Goal: Task Accomplishment & Management: Manage account settings

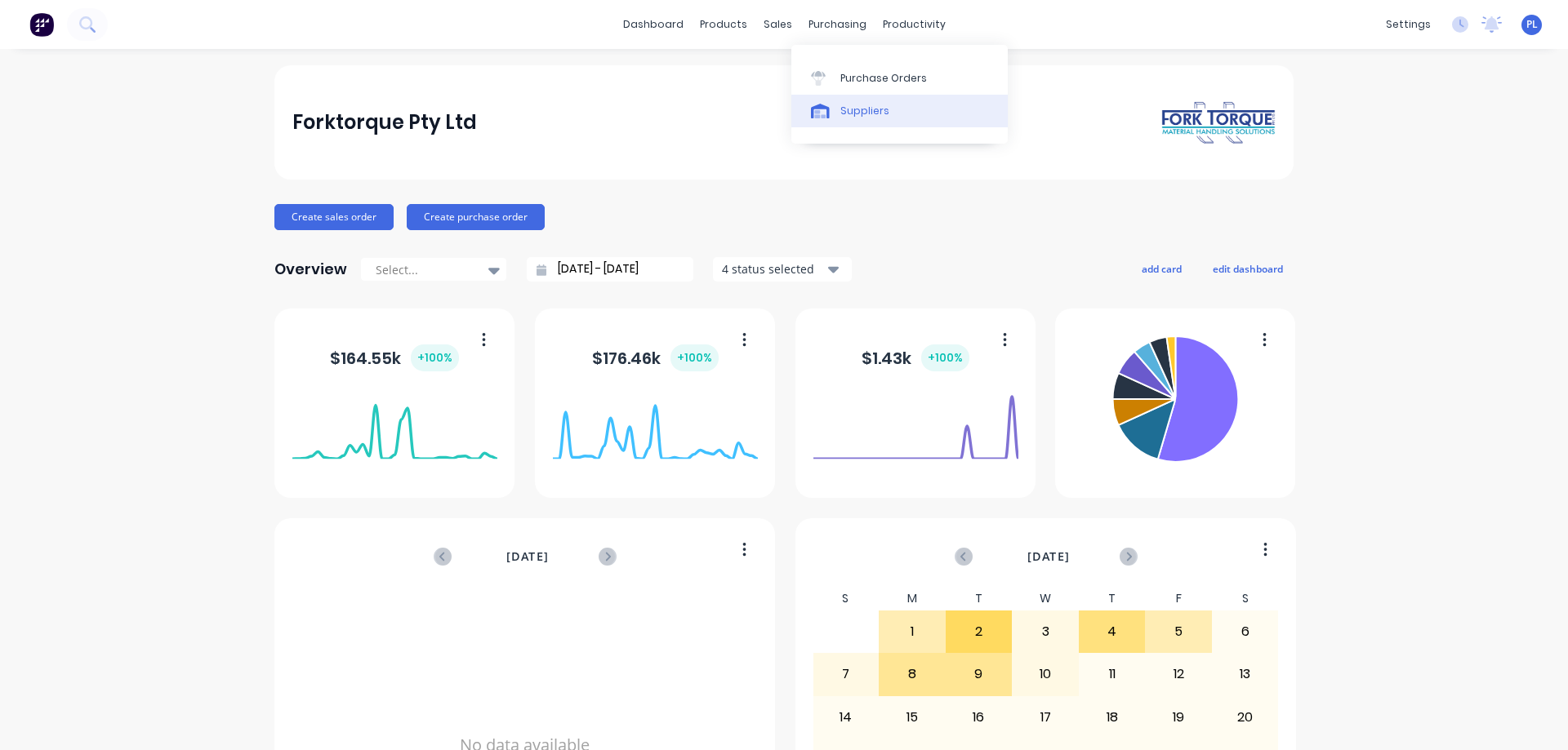
click at [854, 112] on div "Suppliers" at bounding box center [865, 112] width 49 height 15
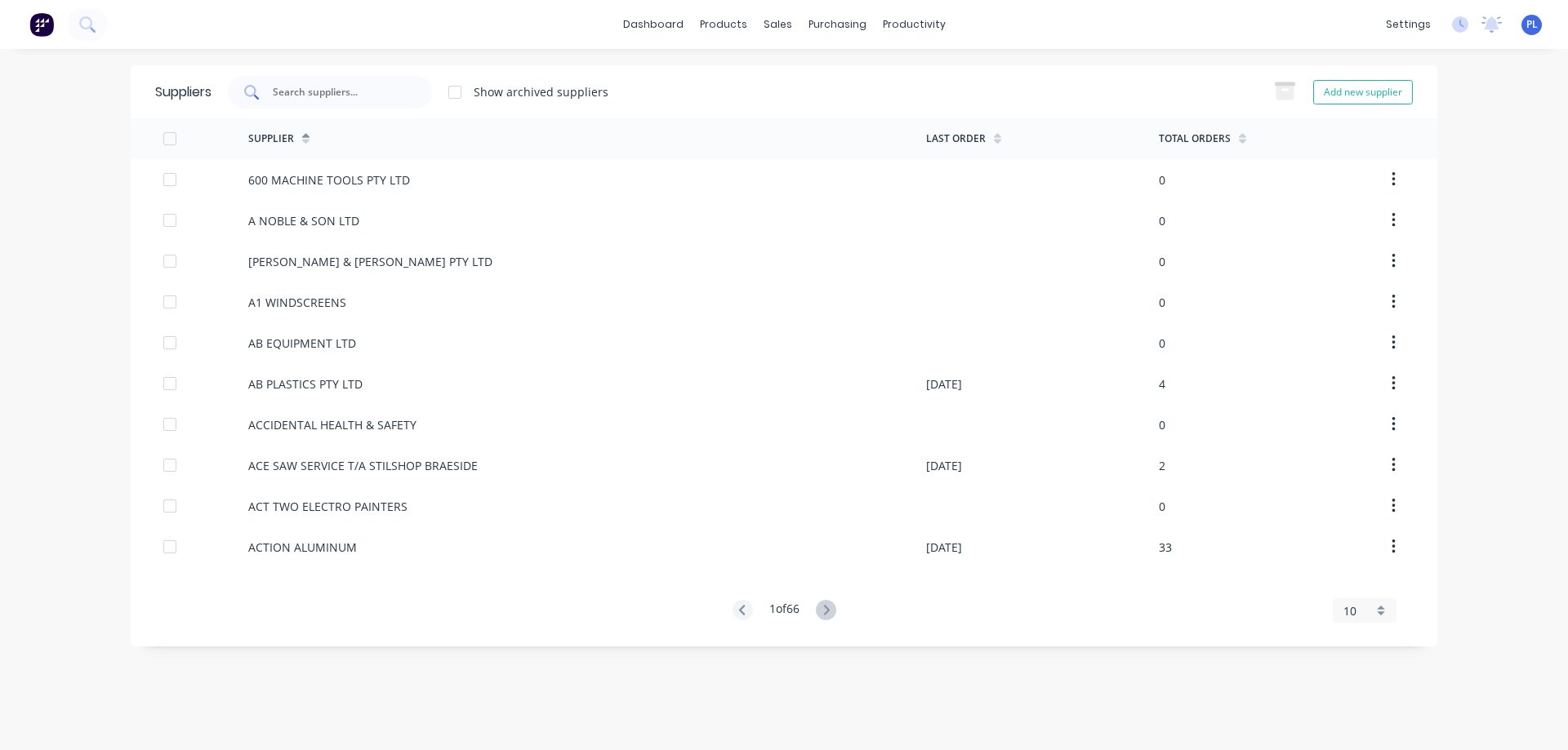
click at [304, 93] on input "text" at bounding box center [338, 91] width 135 height 16
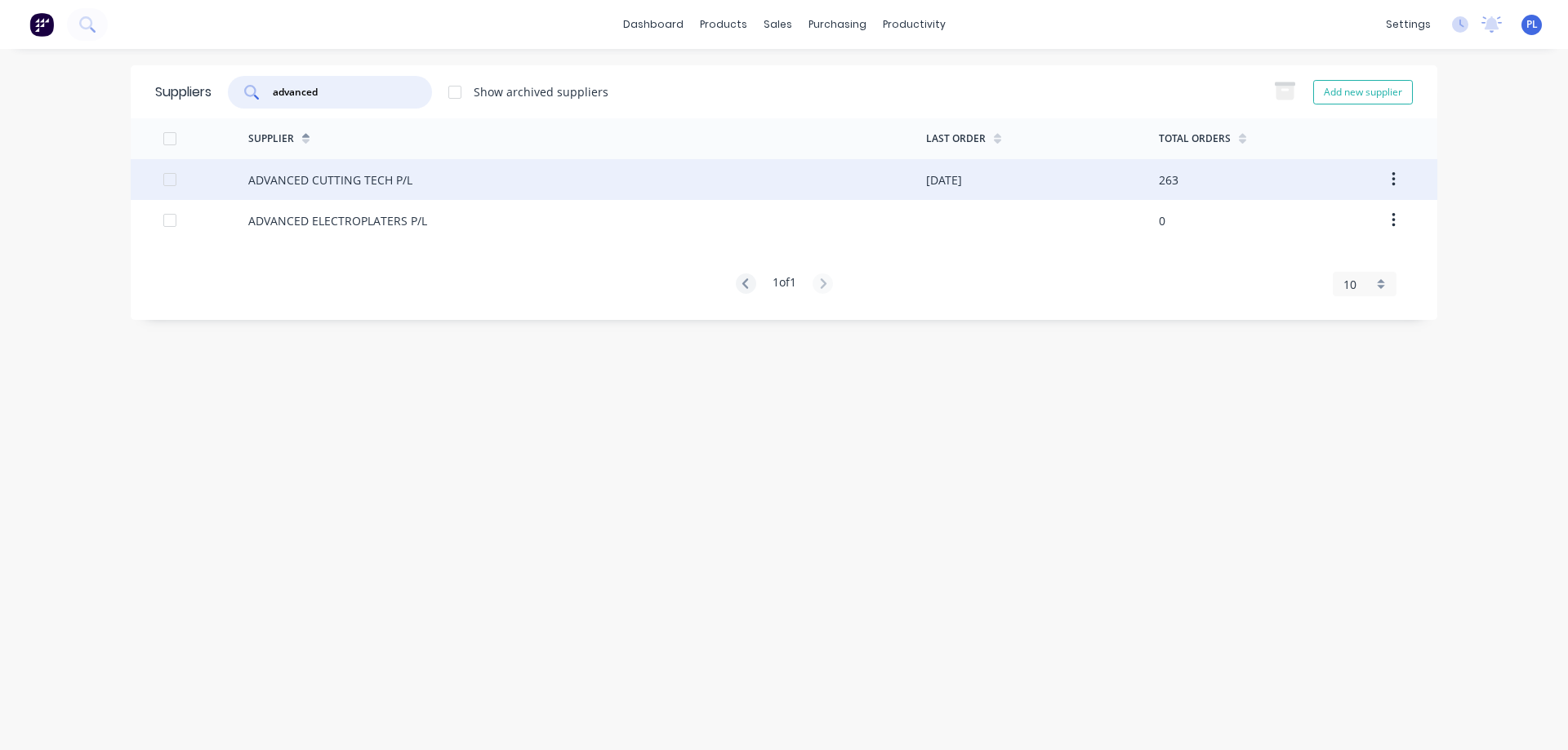
type input "advanced"
click at [319, 173] on div "ADVANCED CUTTING TECH P/L" at bounding box center [331, 180] width 165 height 17
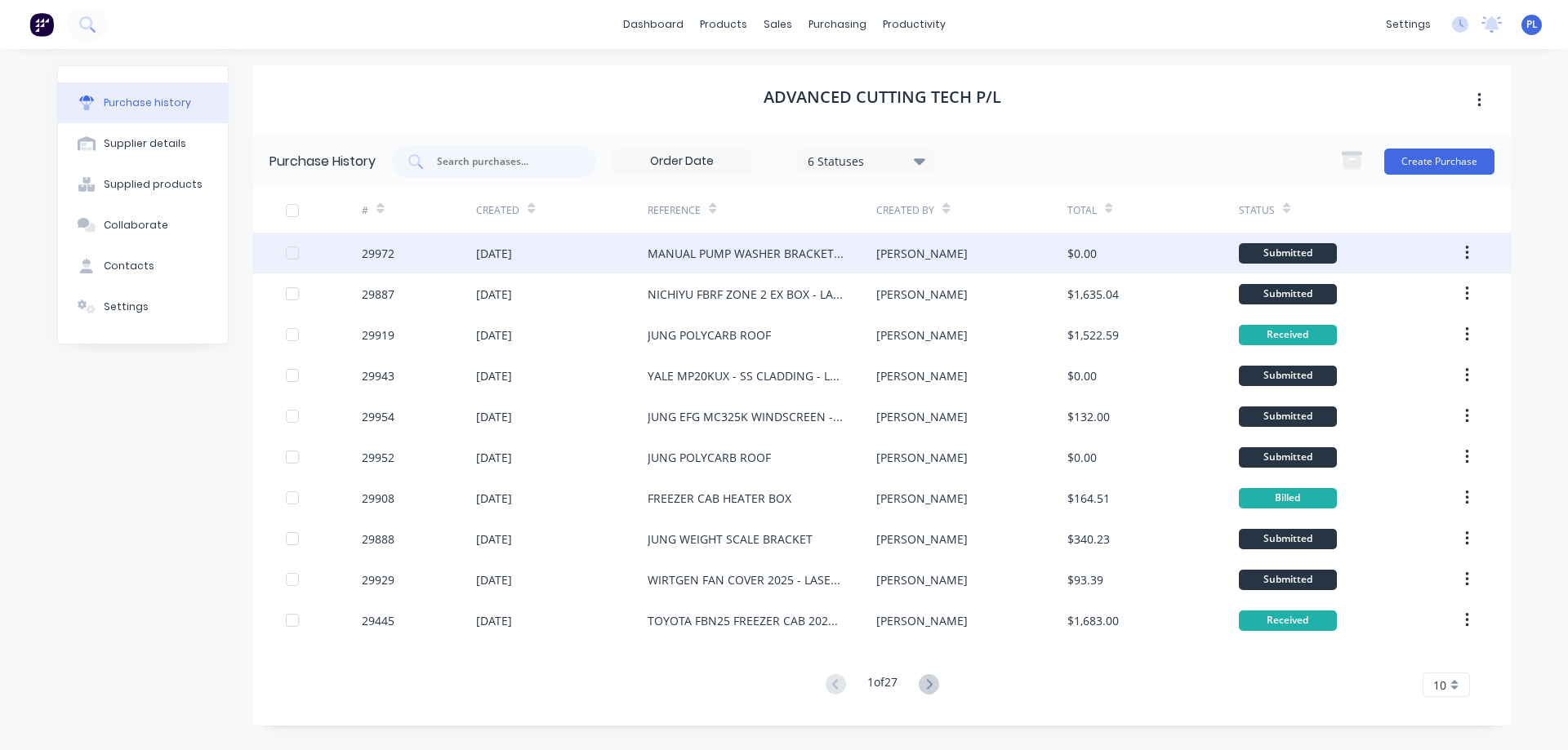
click at [687, 257] on div "MANUAL PUMP WASHER BRACKETS X 10" at bounding box center [745, 253] width 196 height 17
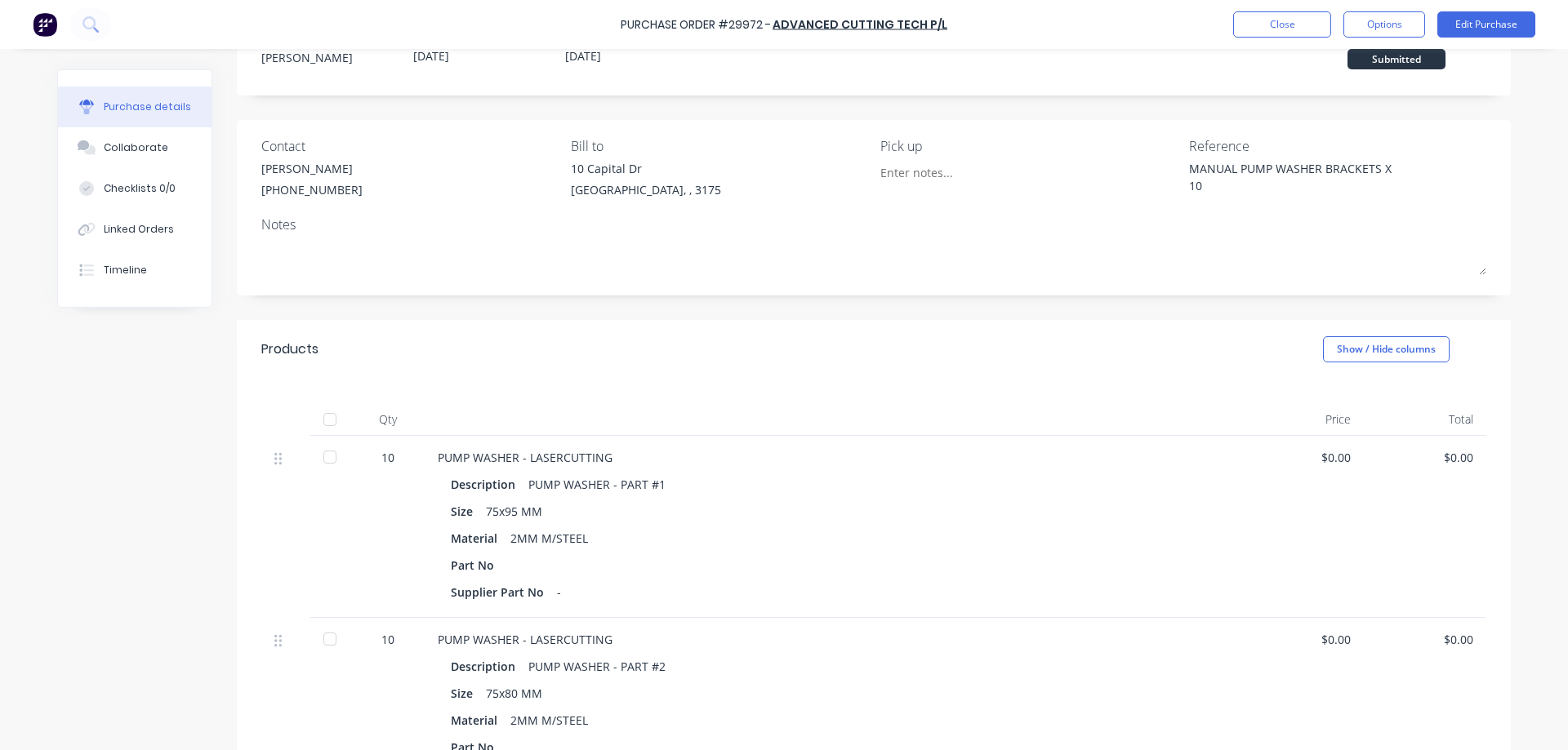
scroll to position [164, 0]
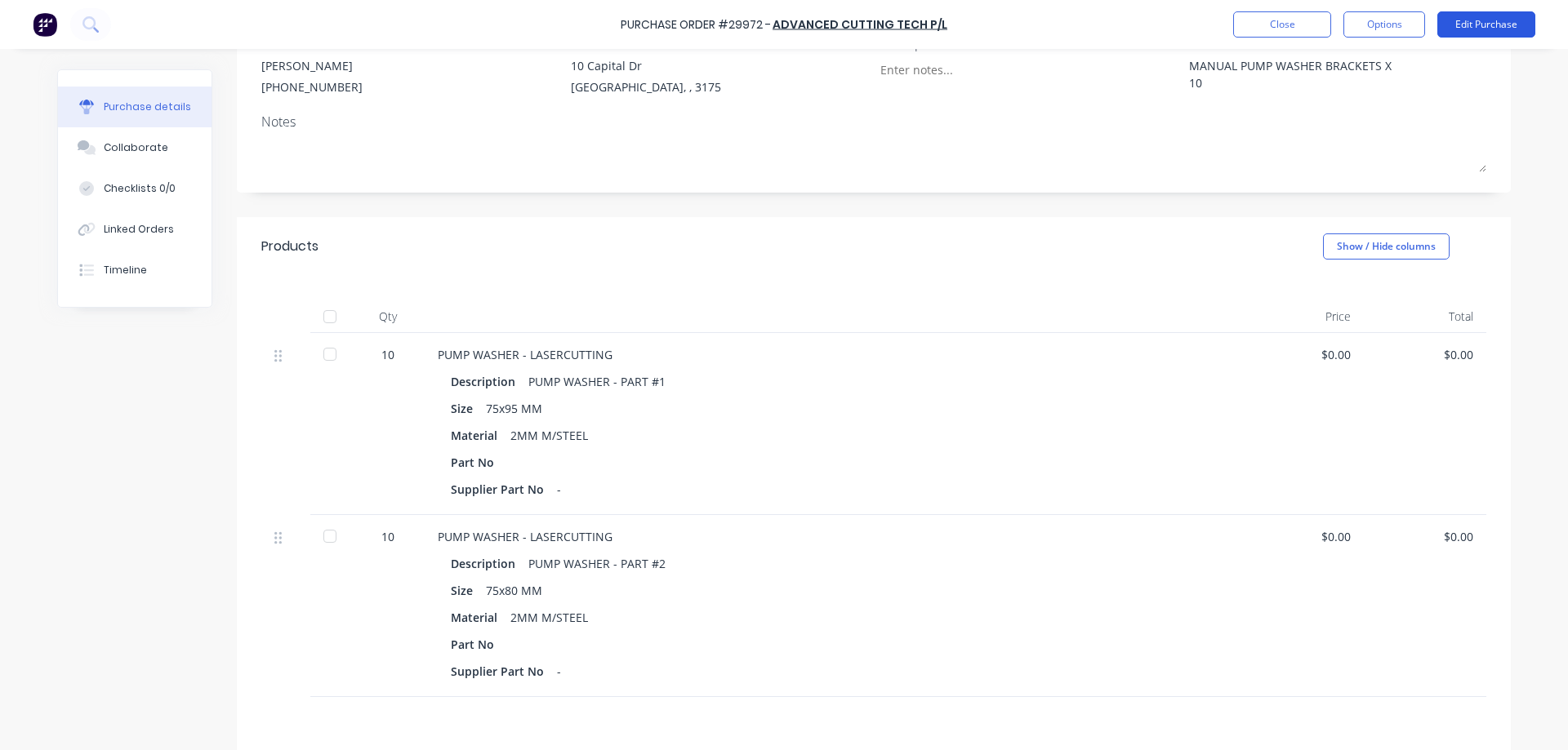
click at [1464, 27] on button "Edit Purchase" at bounding box center [1486, 24] width 98 height 26
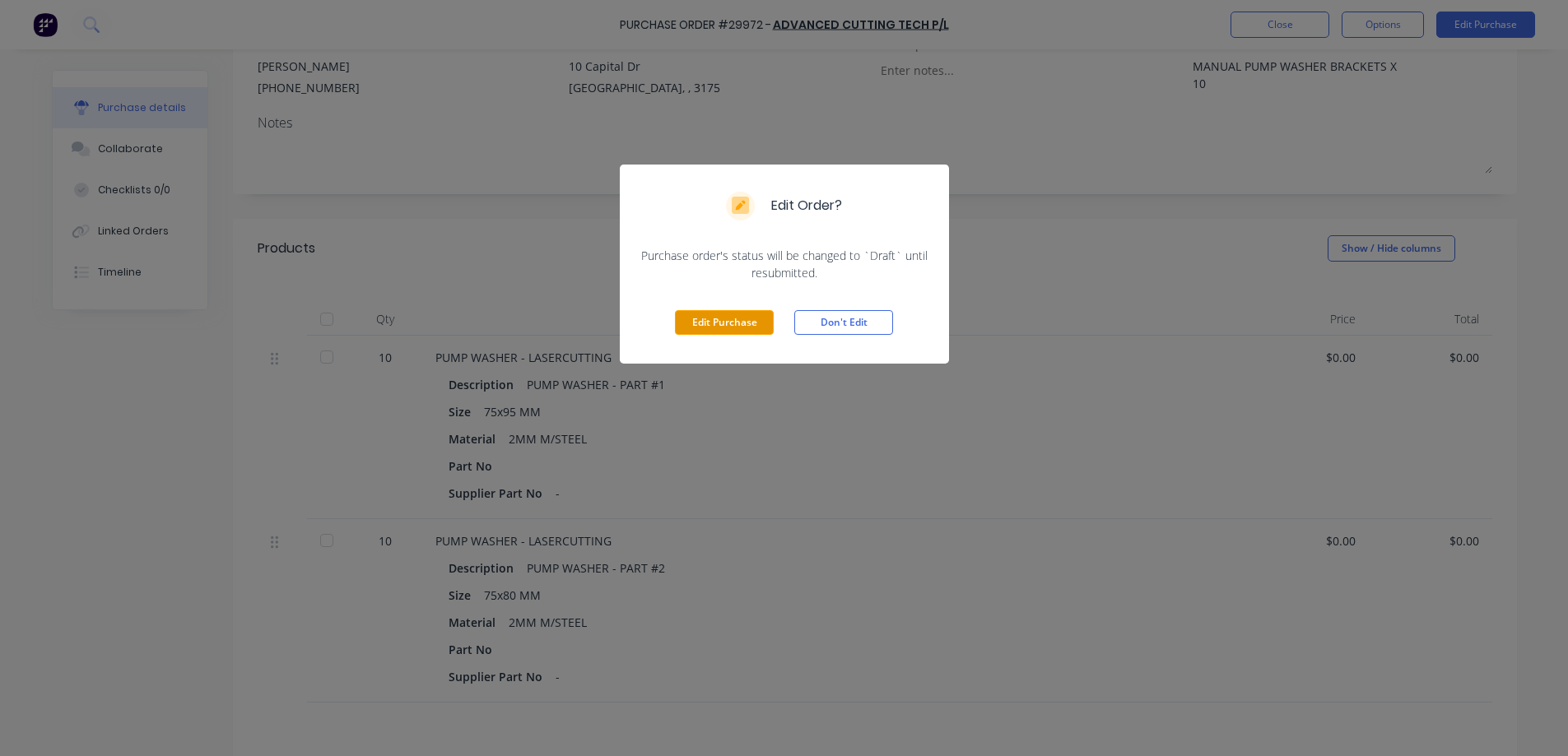
click at [729, 324] on button "Edit Purchase" at bounding box center [724, 322] width 99 height 25
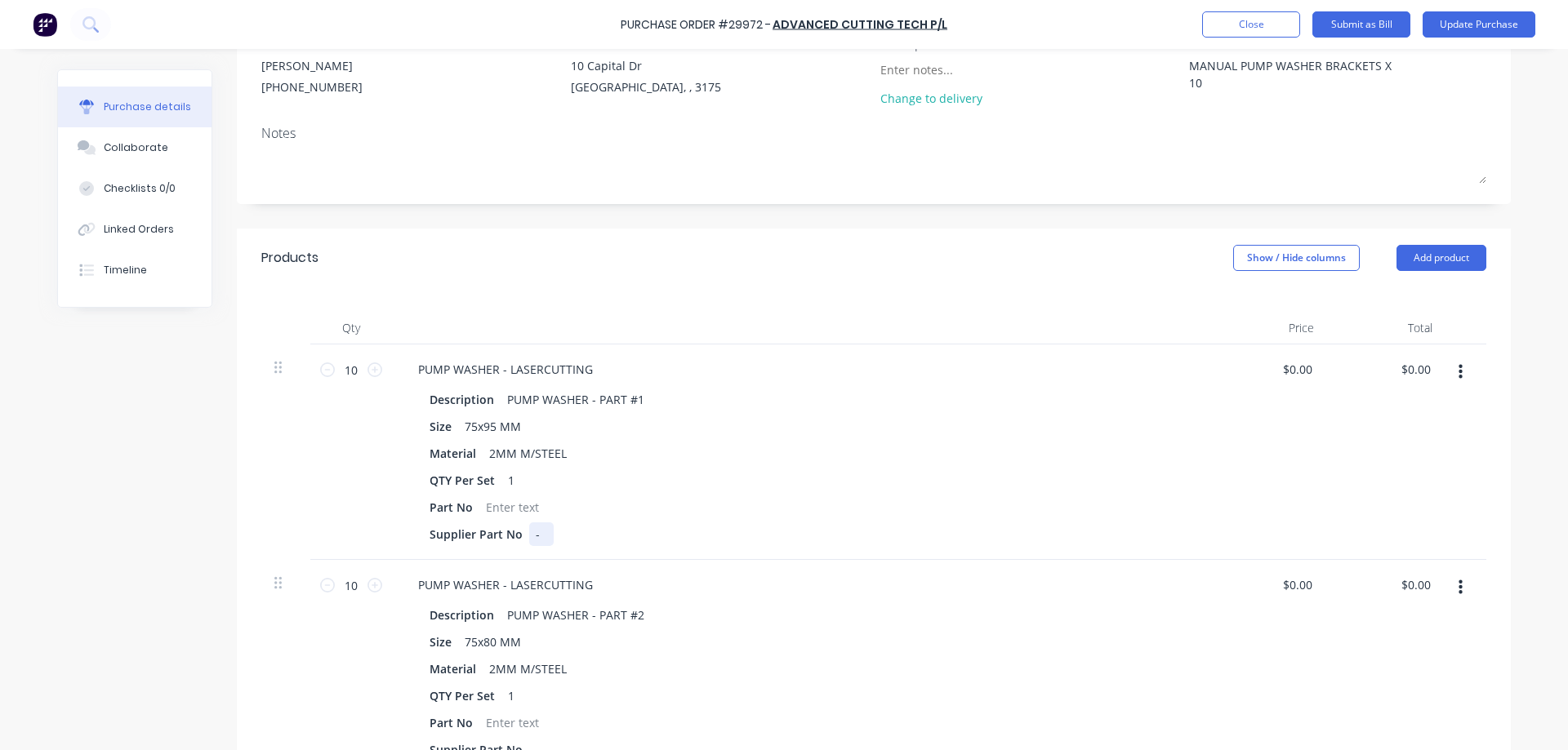
type textarea "x"
click at [536, 539] on div "-" at bounding box center [541, 534] width 24 height 23
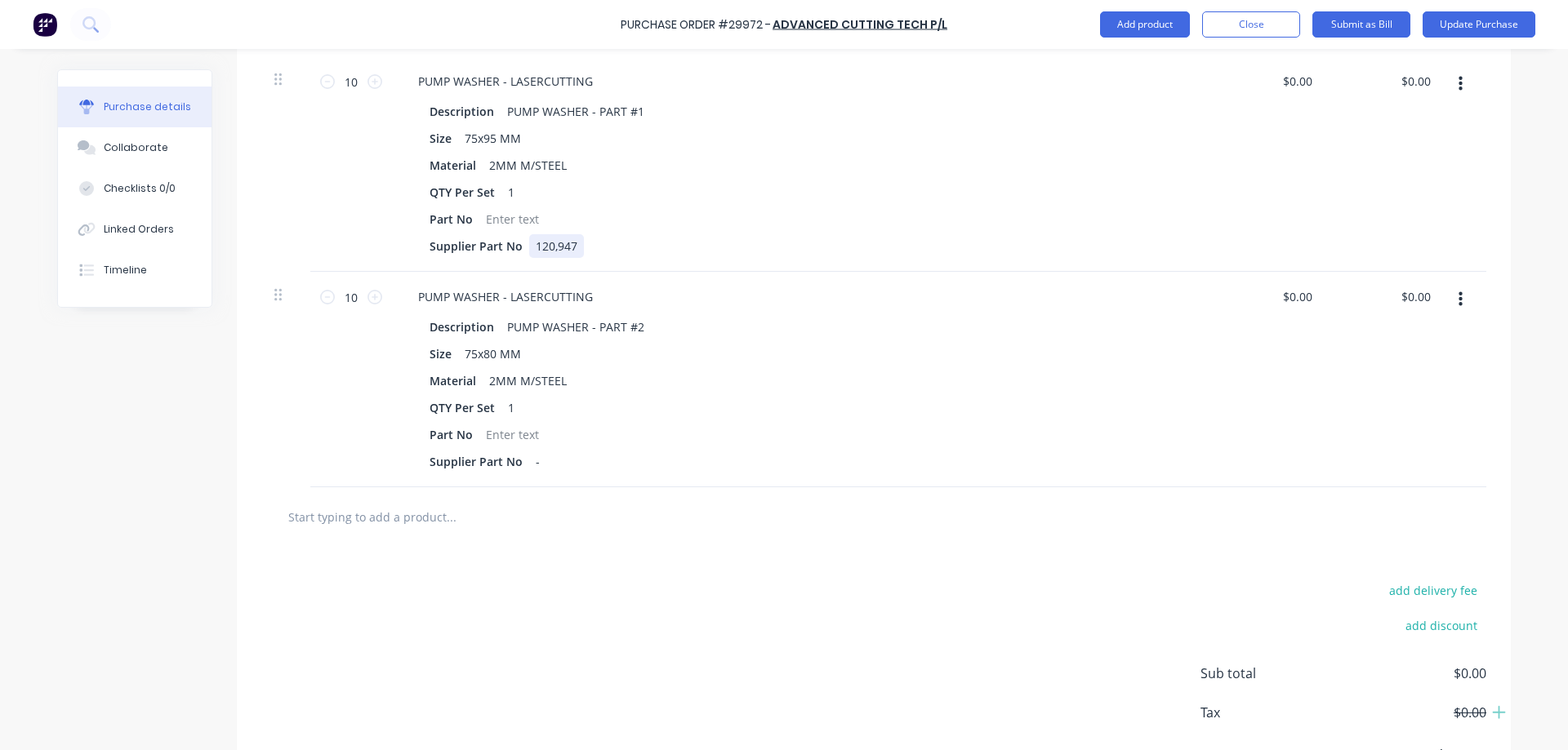
scroll to position [490, 0]
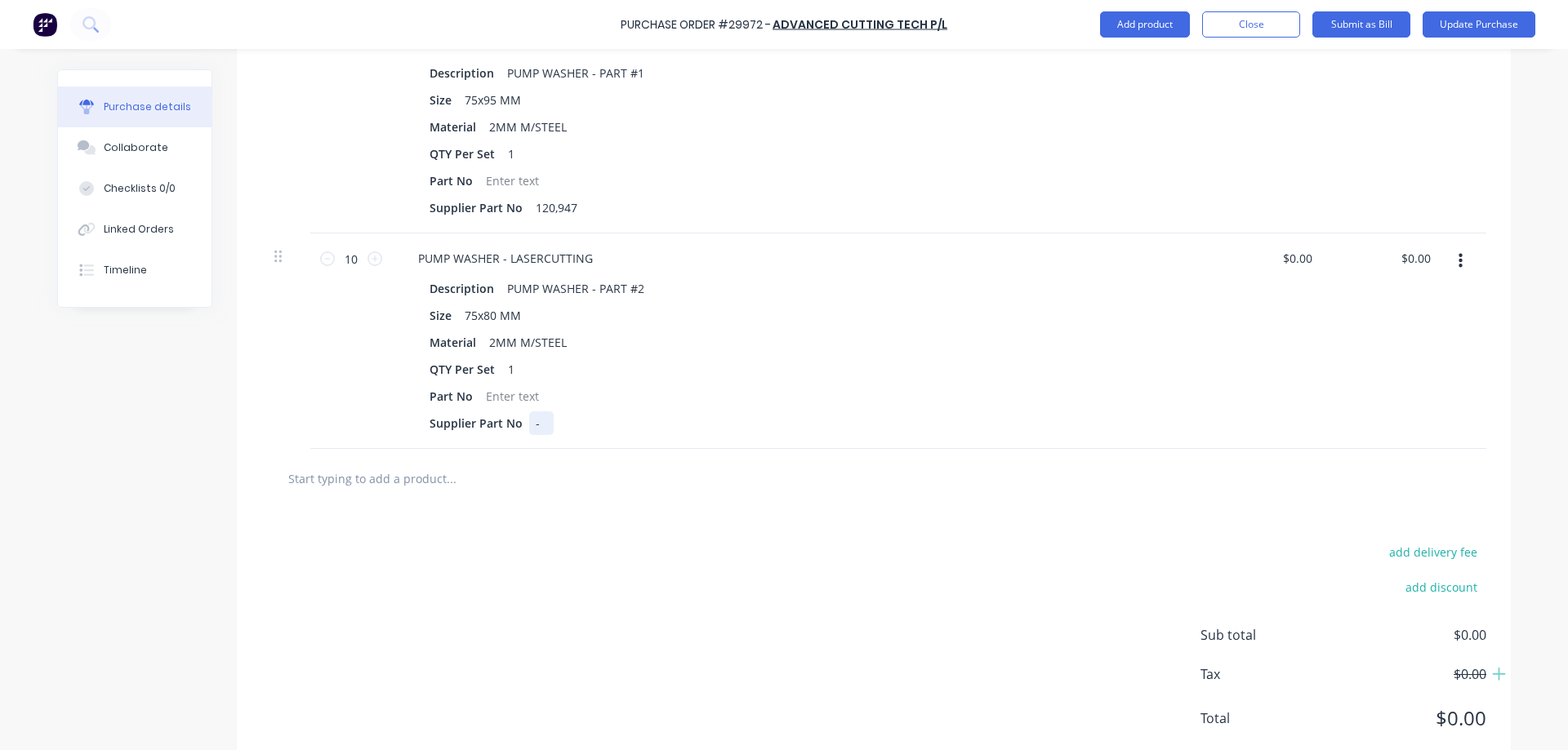
type textarea "x"
click at [536, 426] on div "-" at bounding box center [541, 423] width 24 height 23
click at [523, 565] on div "add delivery fee add discount Sub total $0.00 Tax $0.00 Total $0.00" at bounding box center [873, 643] width 1273 height 268
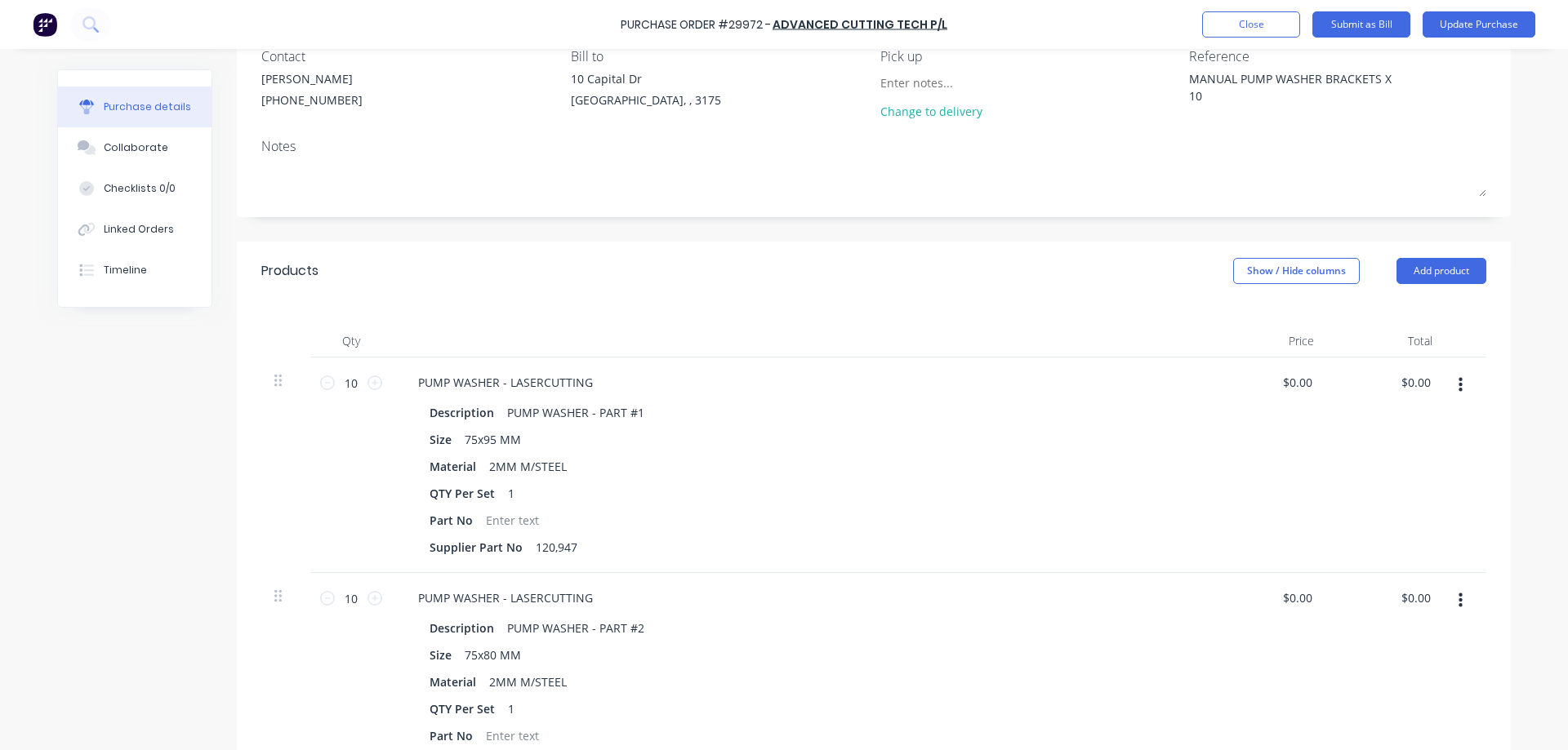
scroll to position [0, 0]
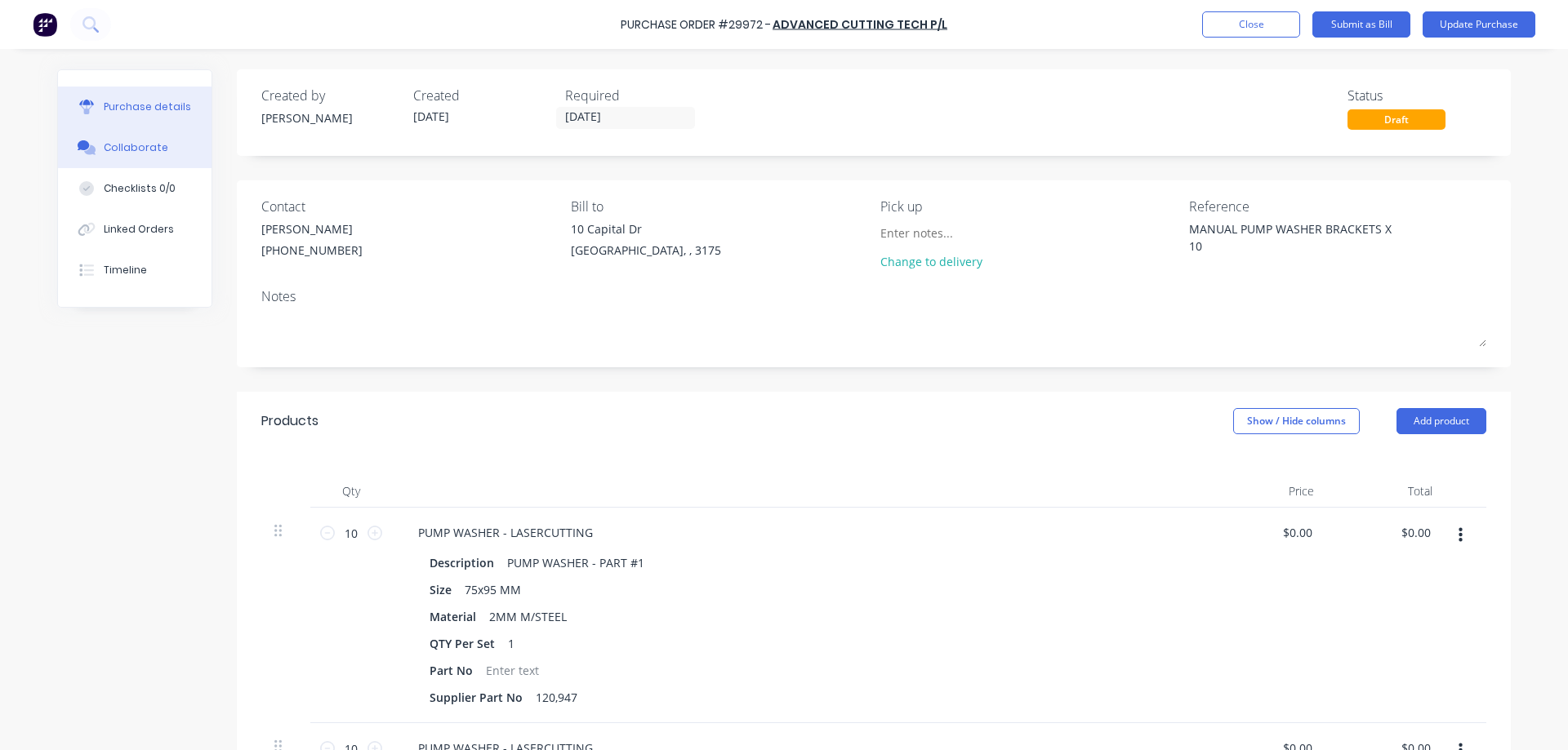
click at [119, 152] on div "Collaborate" at bounding box center [136, 148] width 65 height 15
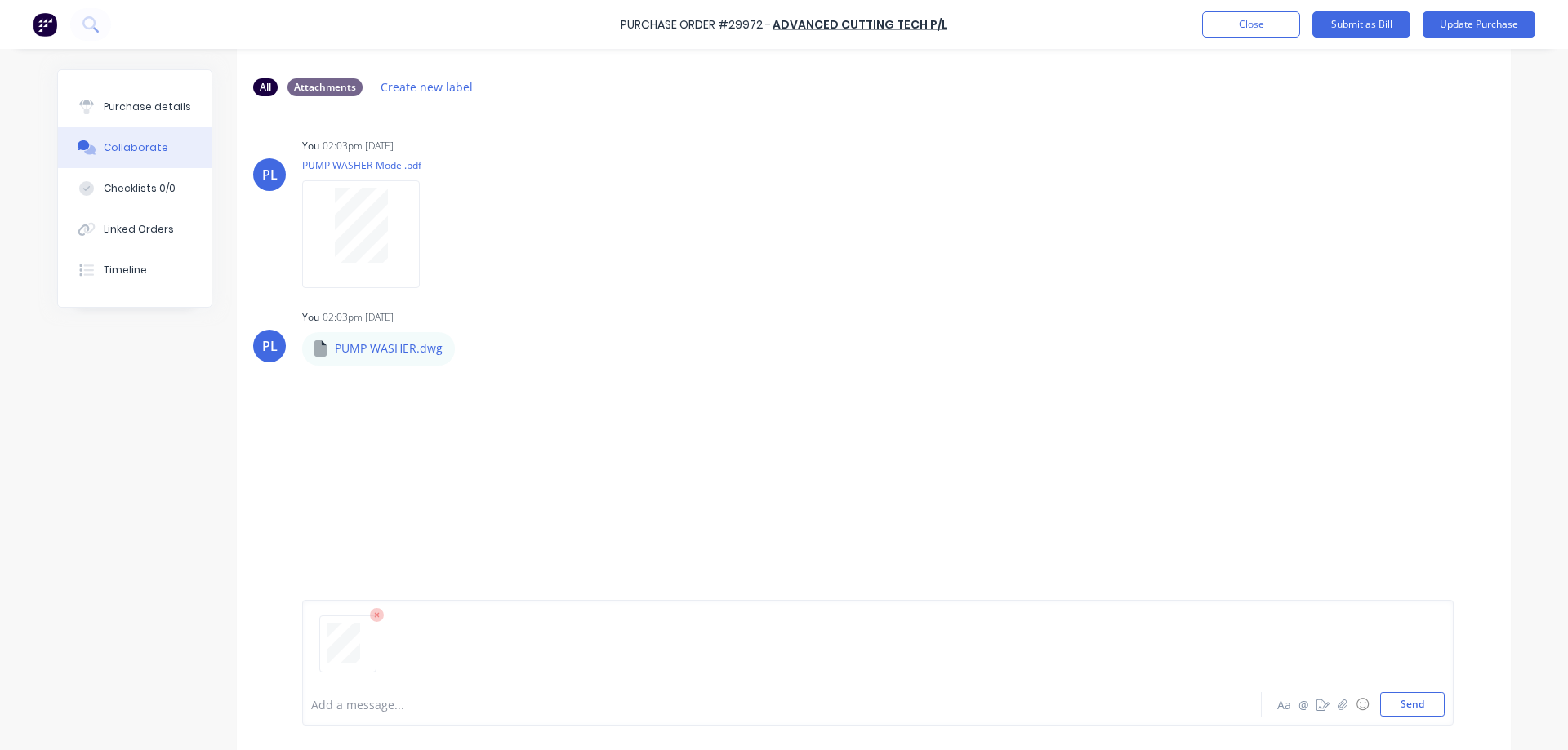
scroll to position [124, 0]
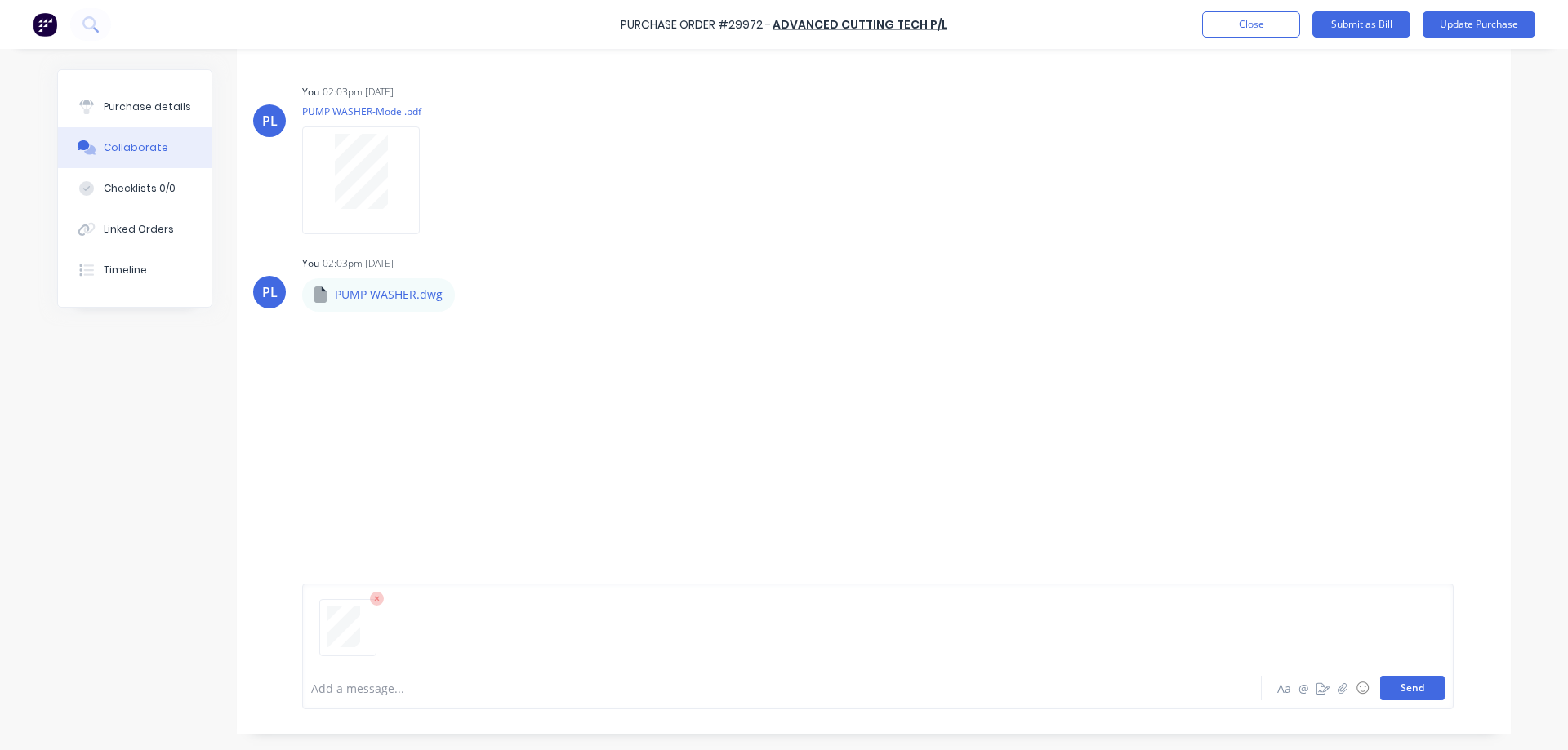
click at [1413, 695] on button "Send" at bounding box center [1412, 687] width 65 height 24
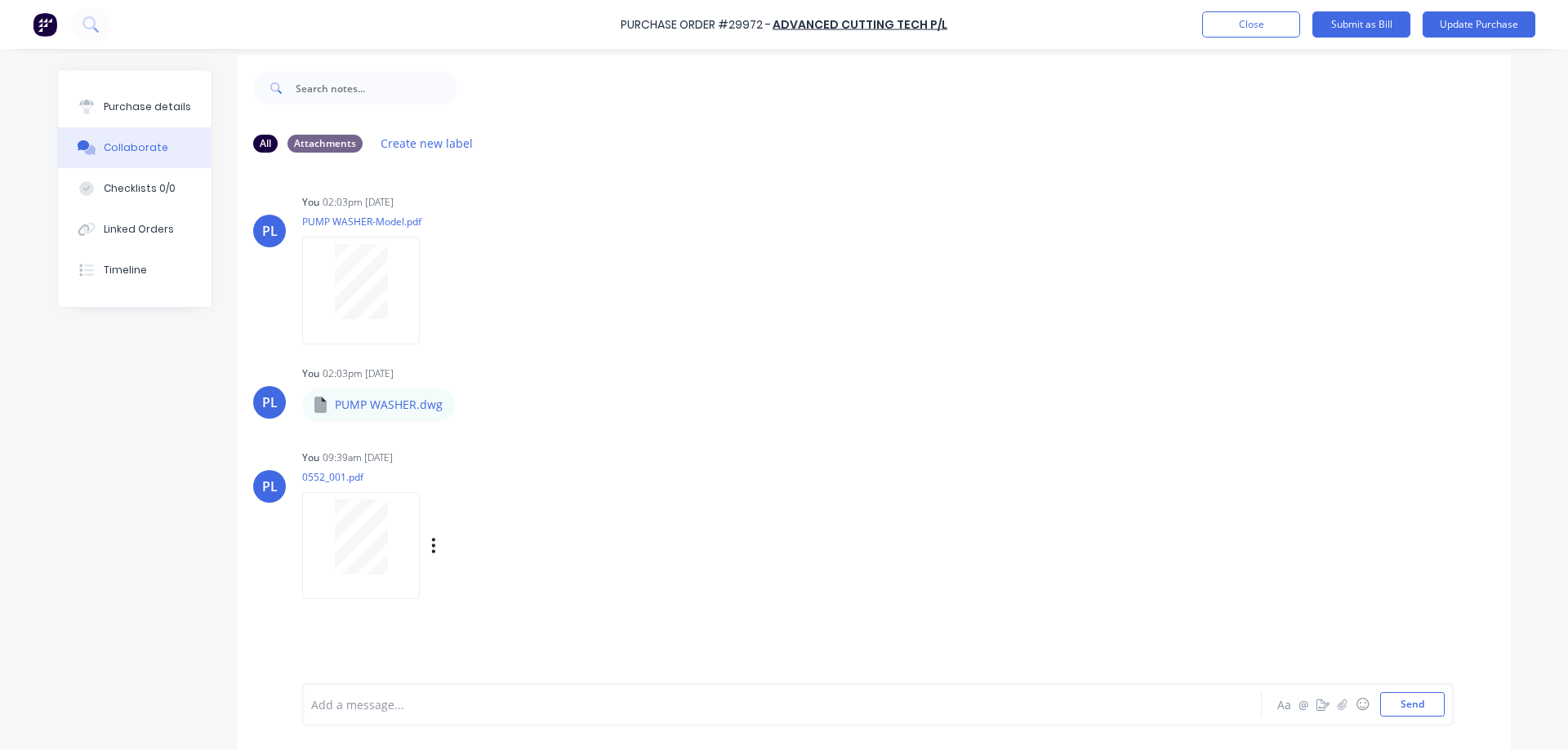
scroll to position [0, 0]
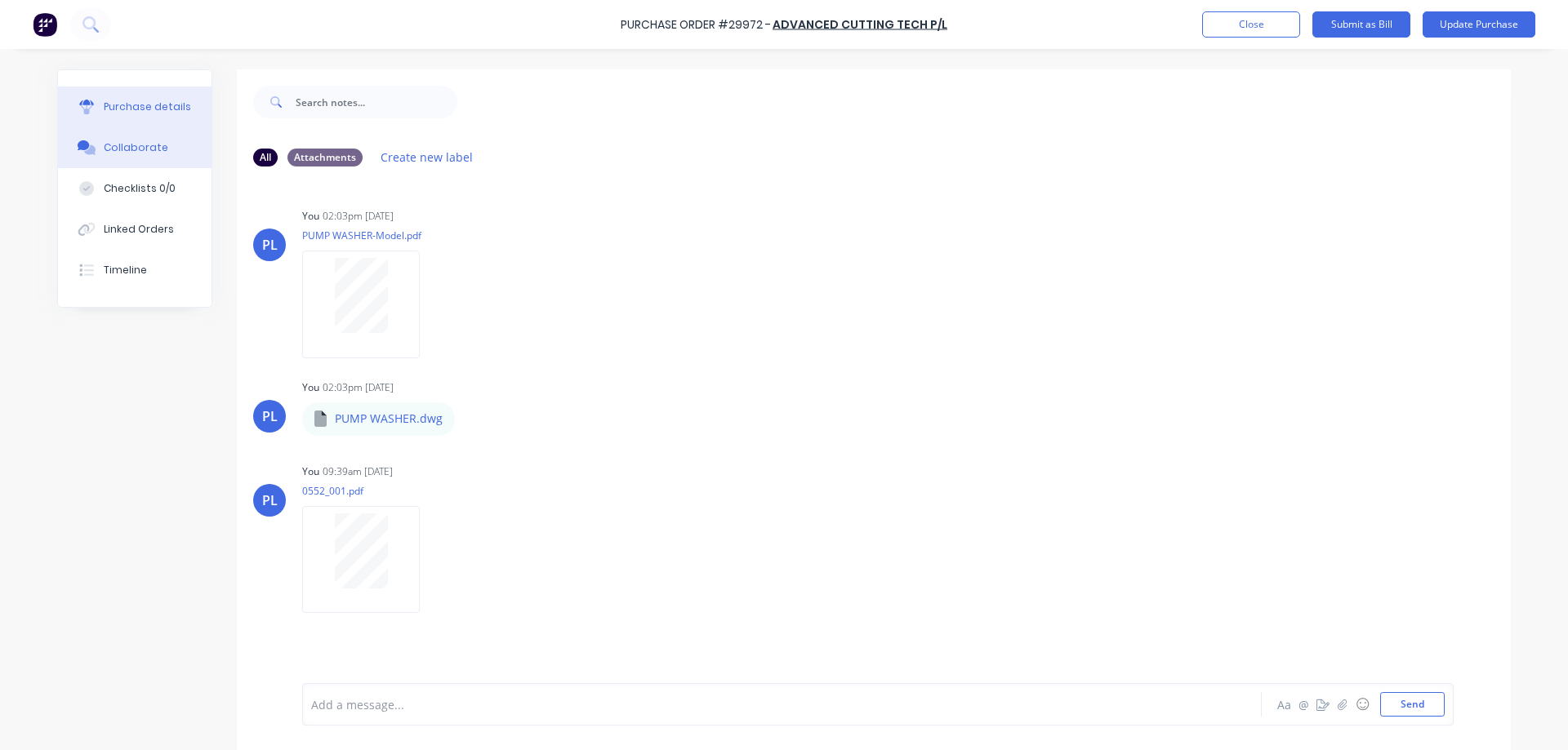
click at [143, 113] on div "Purchase details" at bounding box center [148, 107] width 87 height 15
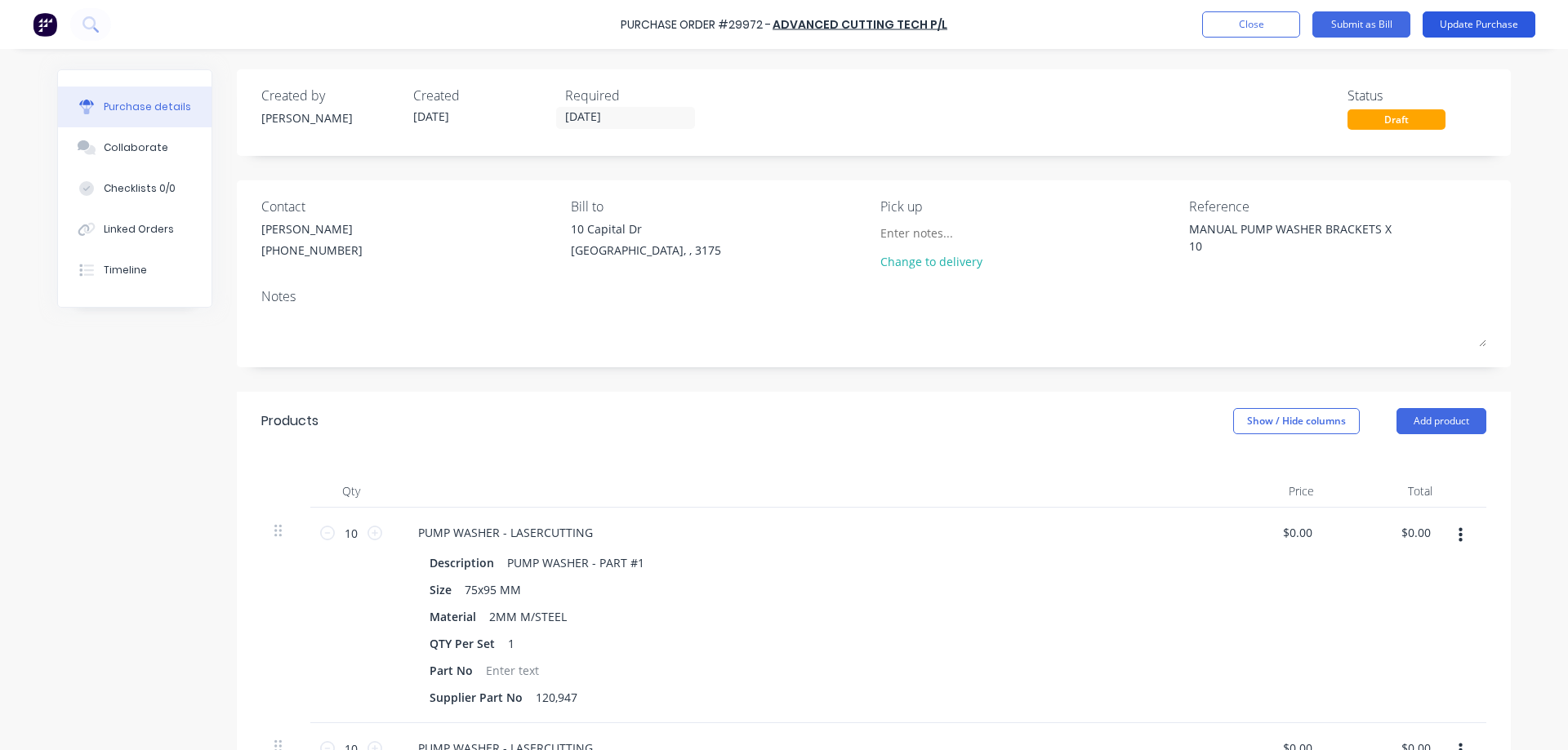
click at [1476, 29] on button "Update Purchase" at bounding box center [1478, 24] width 112 height 26
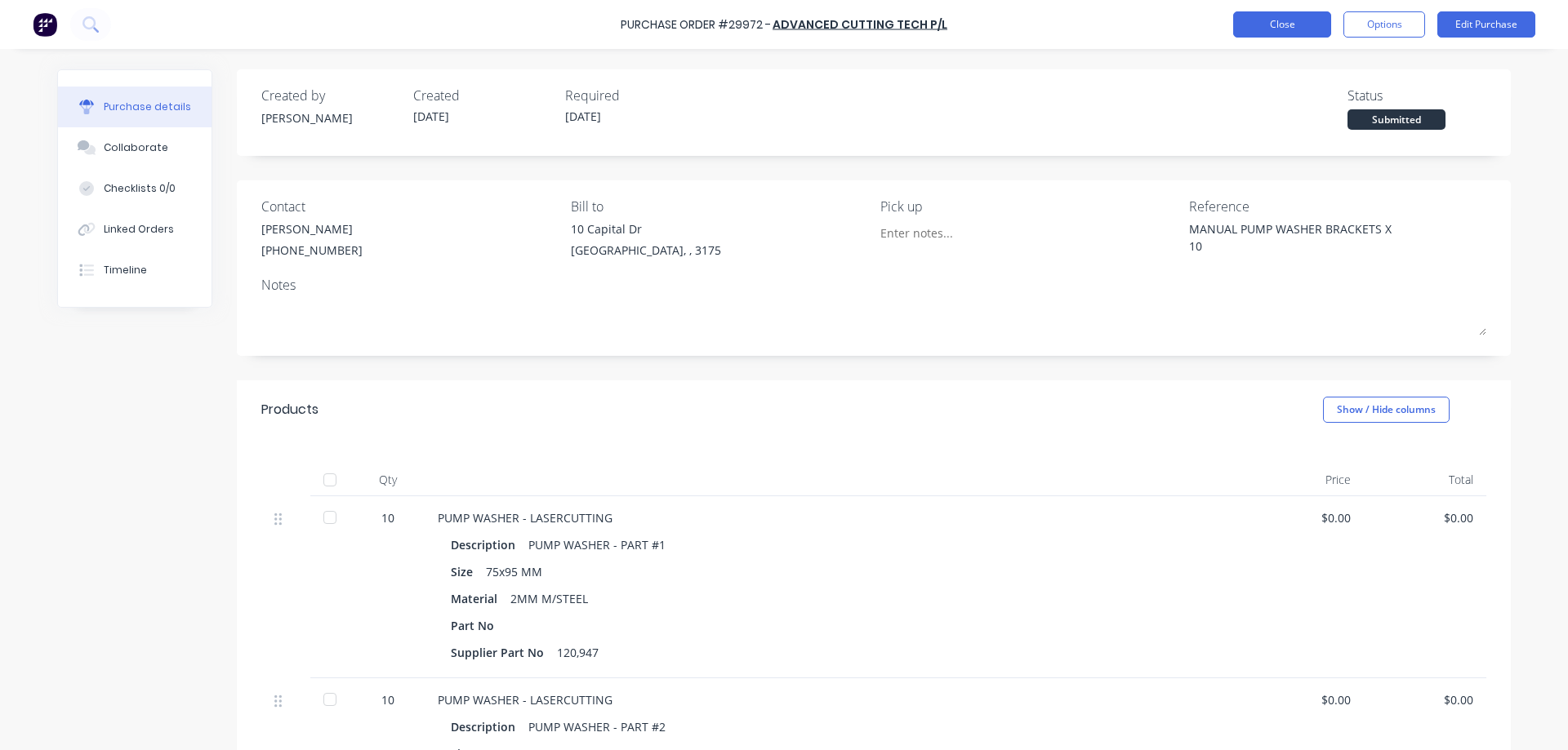
click at [1292, 25] on button "Close" at bounding box center [1282, 24] width 98 height 26
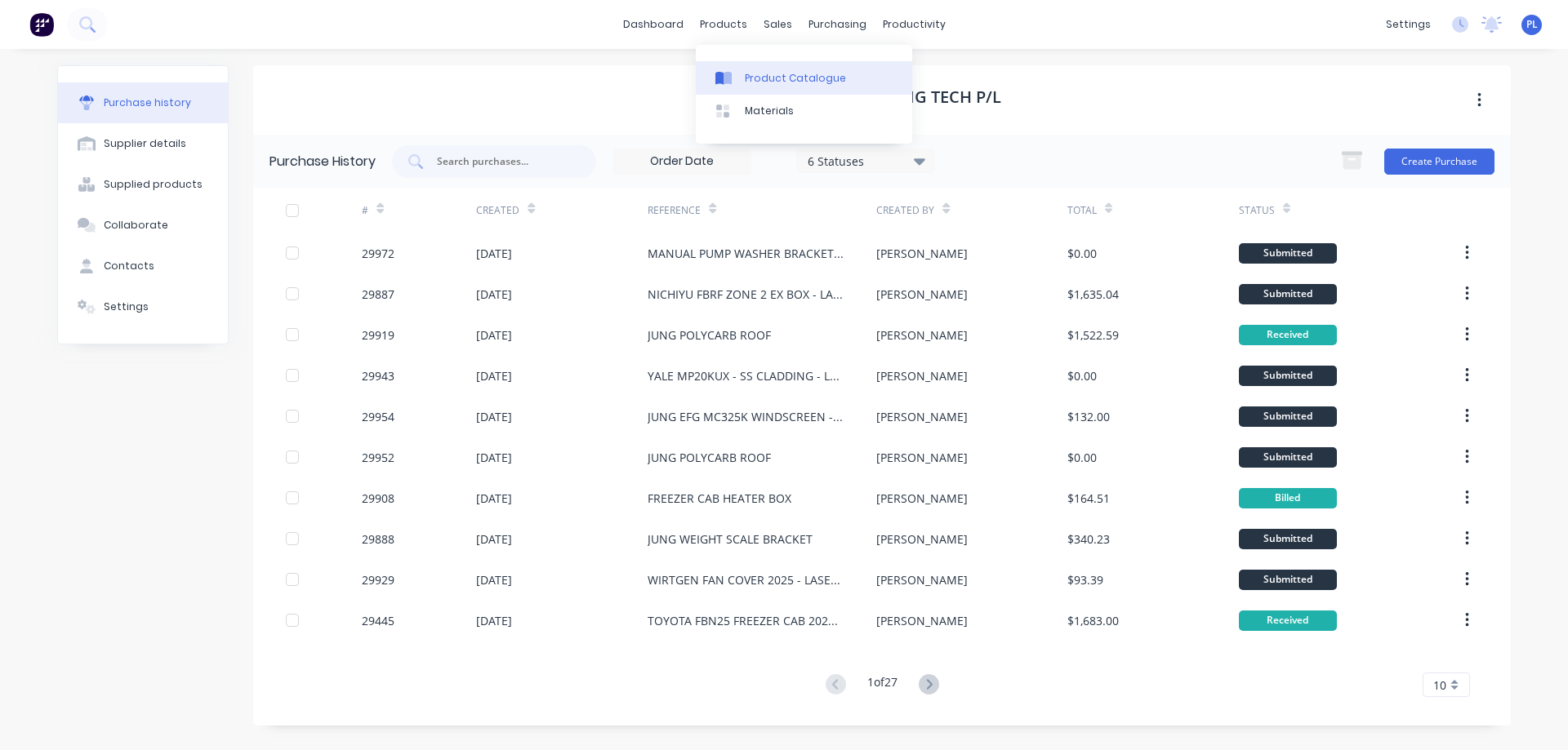
click at [762, 82] on div "Product Catalogue" at bounding box center [795, 79] width 102 height 15
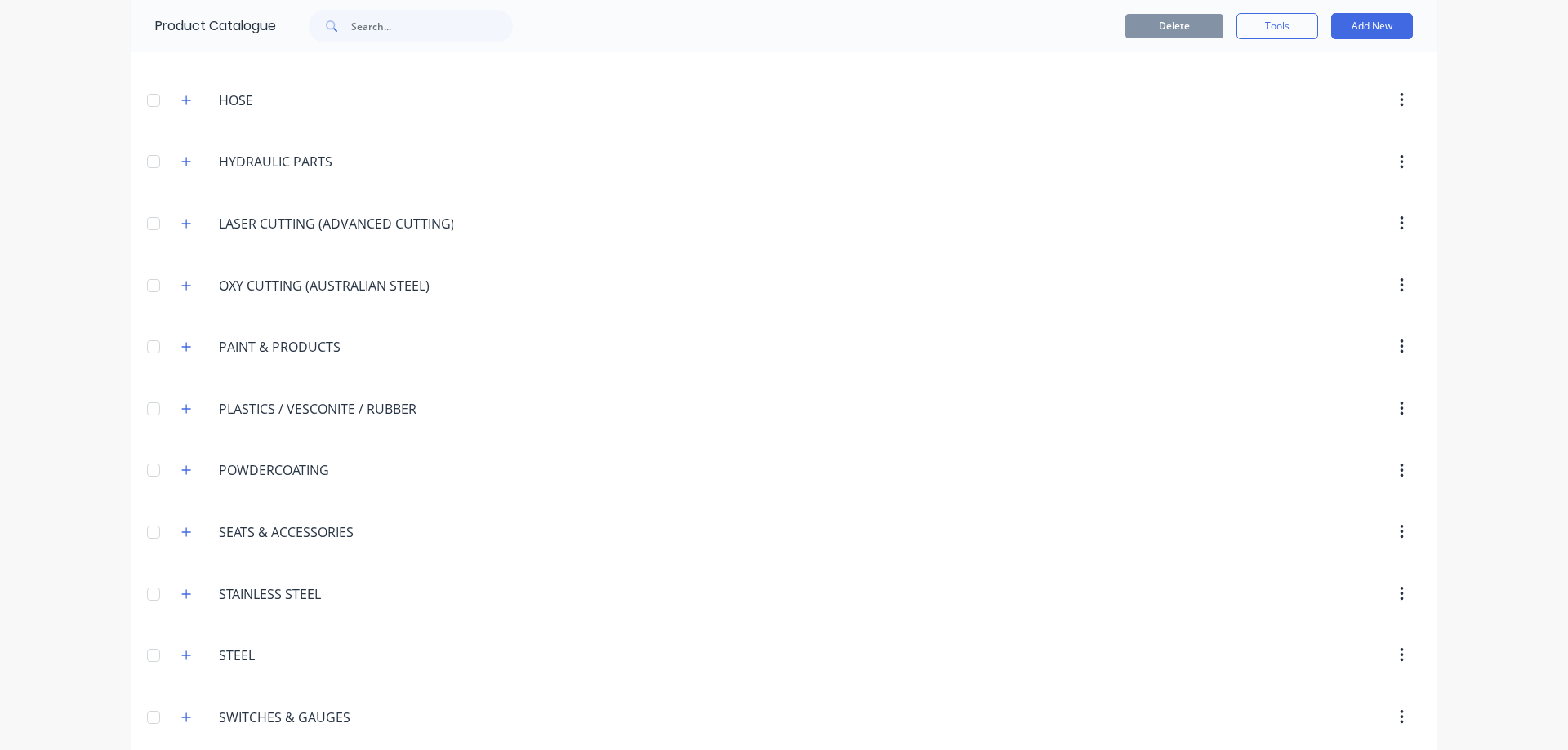
scroll to position [1742, 0]
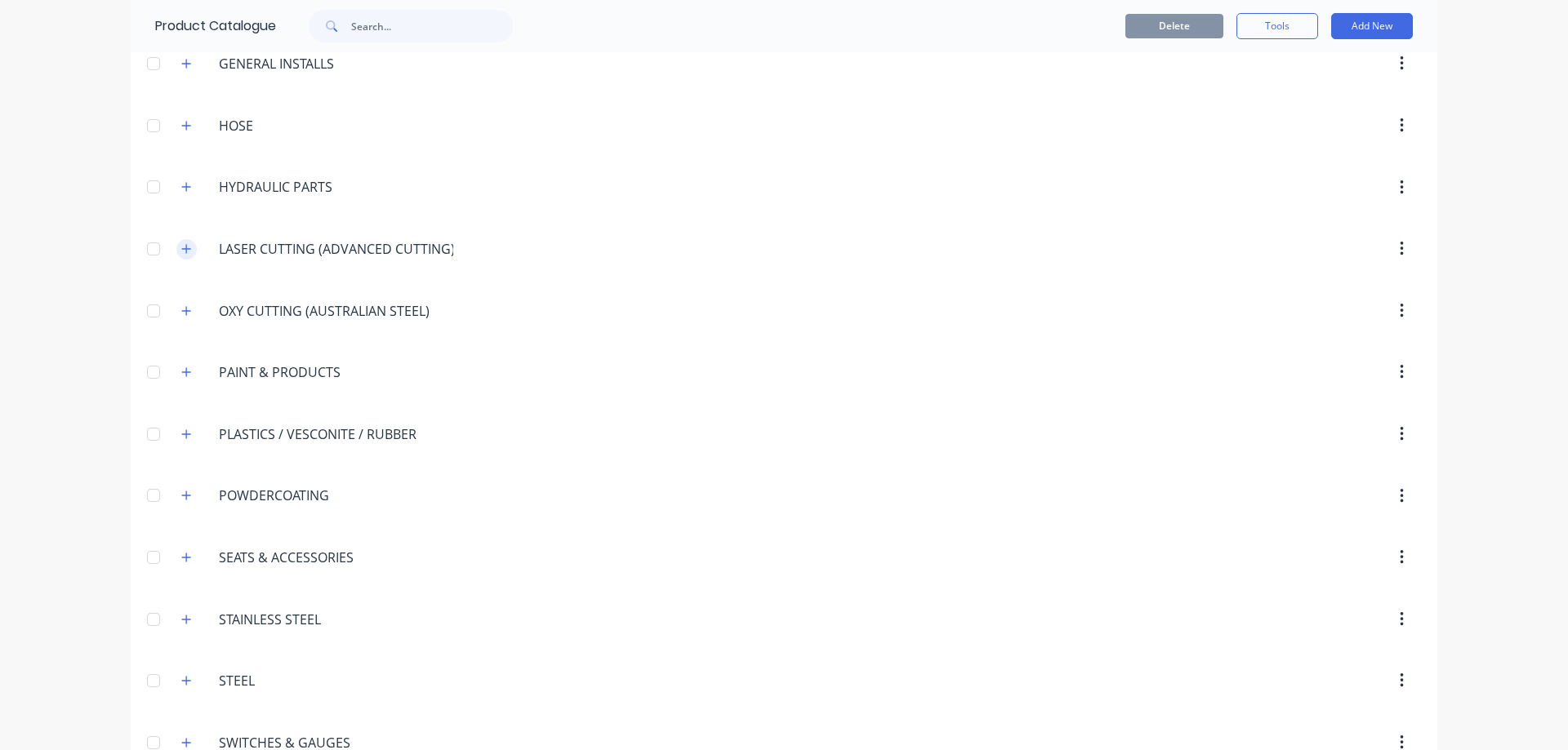
click at [182, 250] on icon "button" at bounding box center [186, 248] width 9 height 9
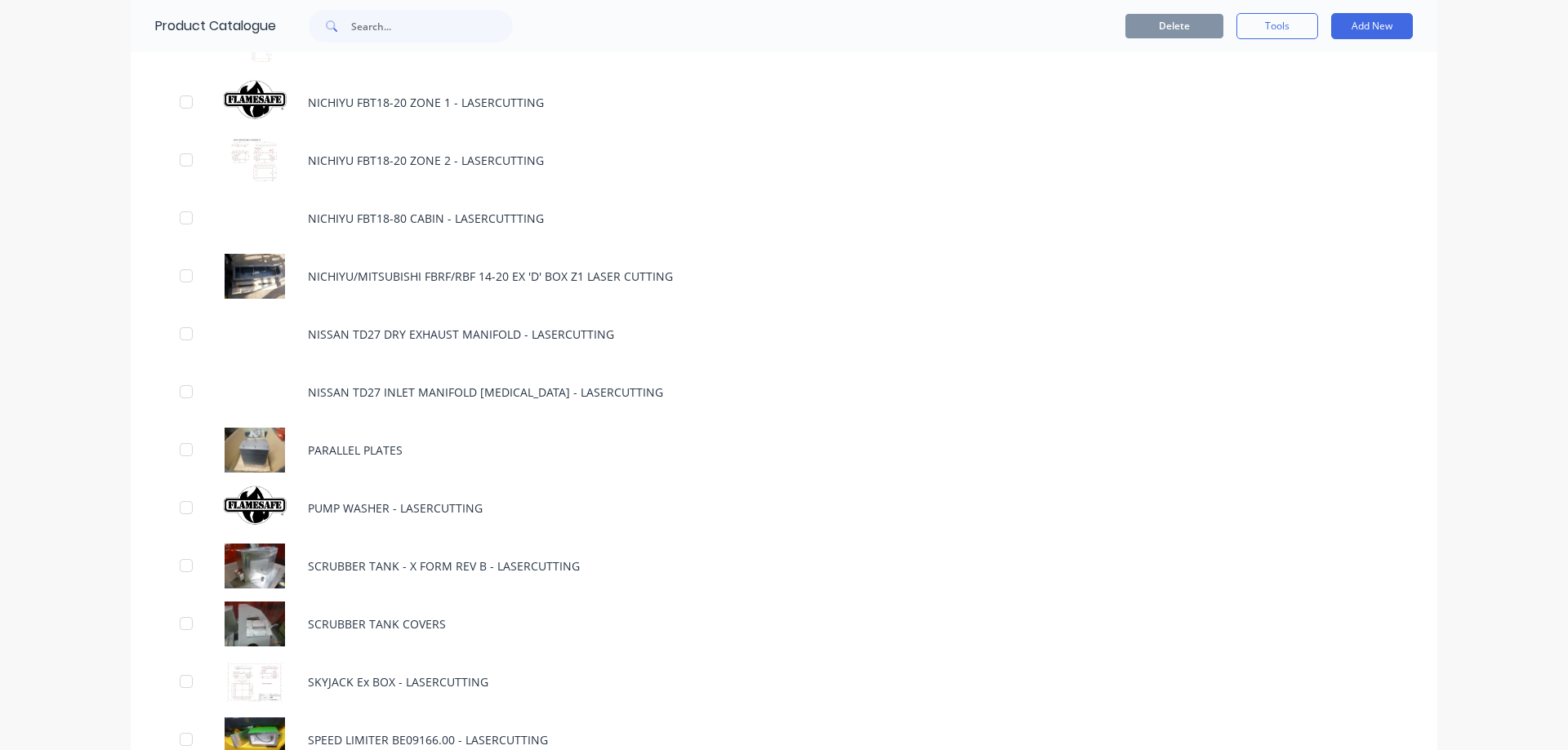
scroll to position [5576, 0]
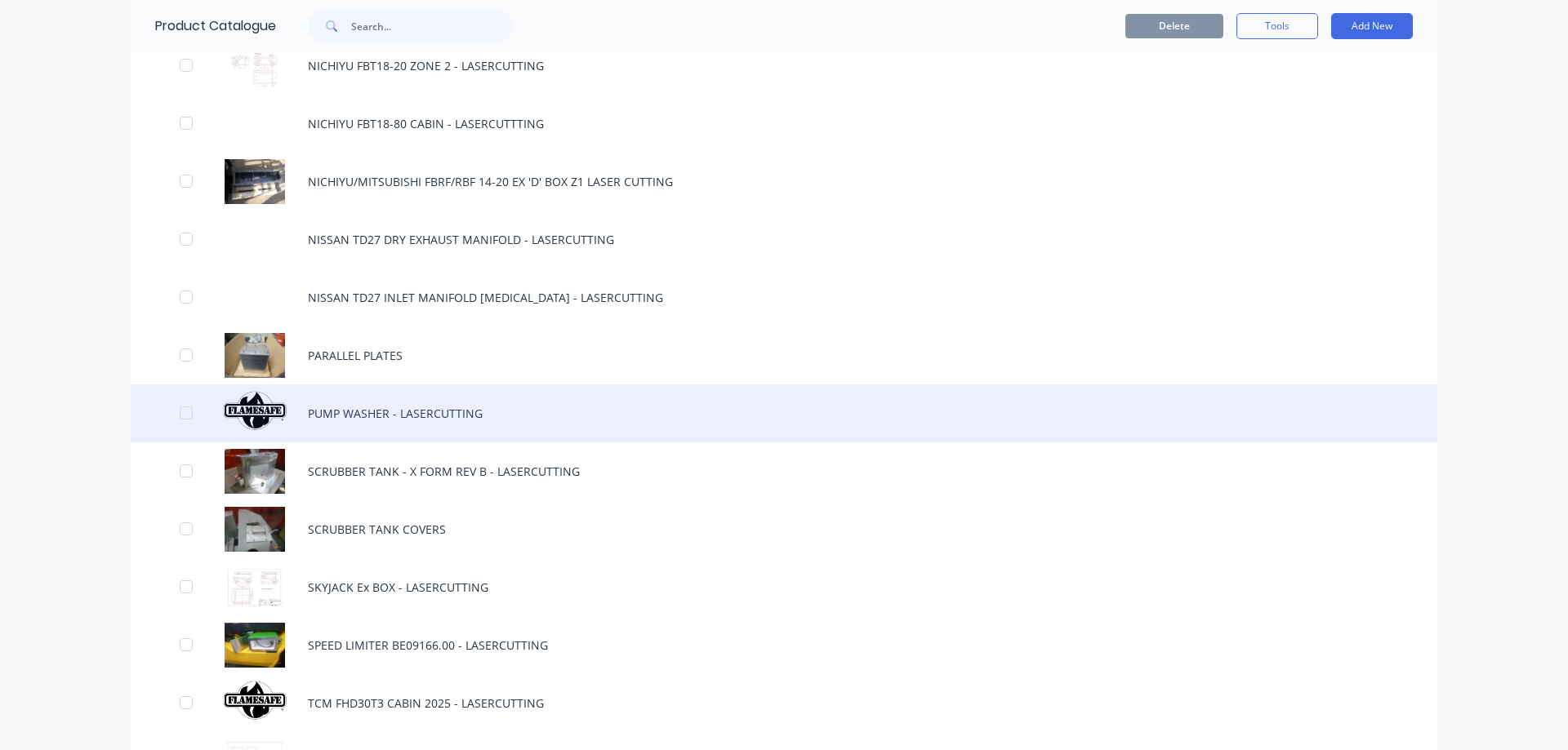
click at [371, 414] on div "PUMP WASHER - LASERCUTTING" at bounding box center [784, 413] width 1306 height 58
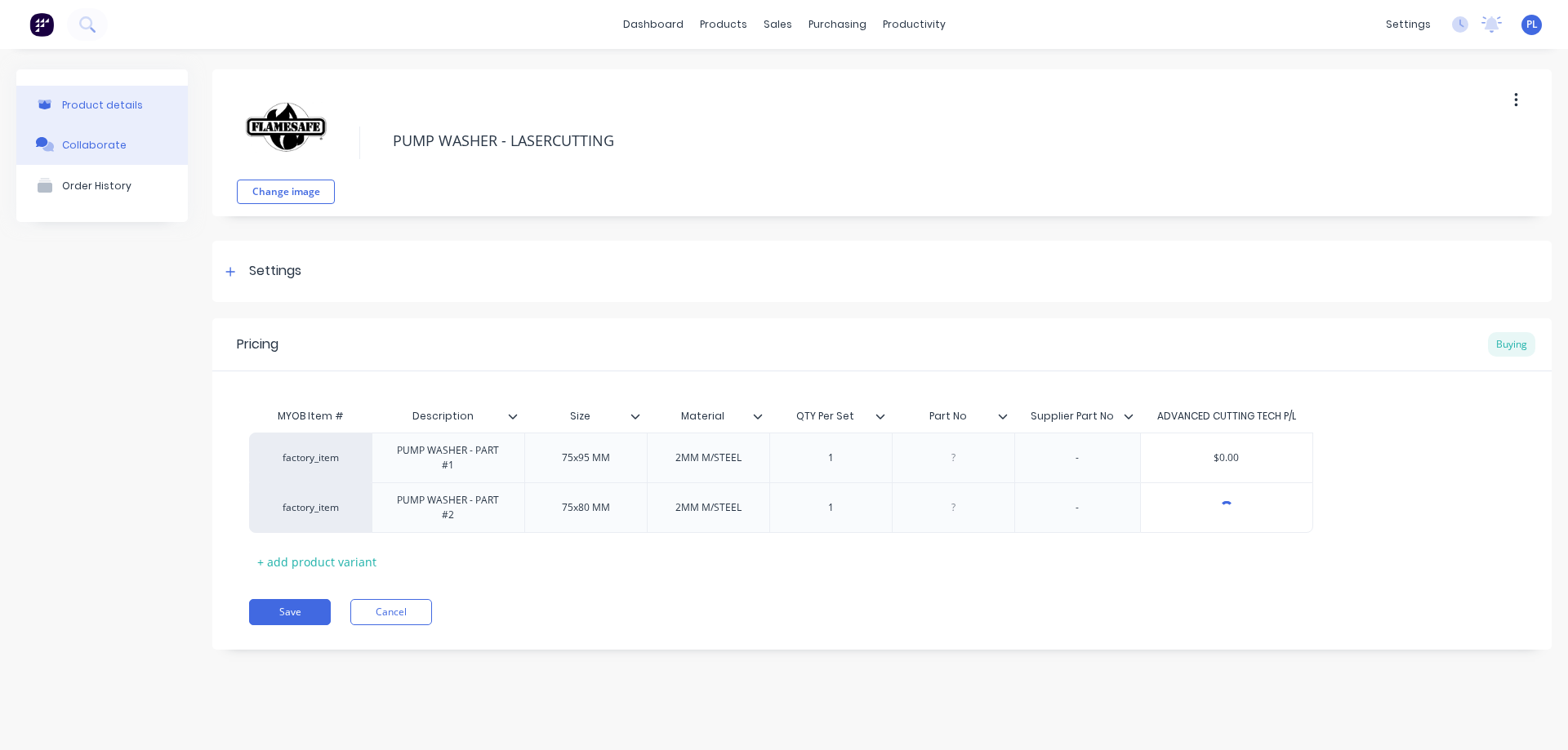
click at [86, 153] on button "Collaborate" at bounding box center [102, 144] width 171 height 41
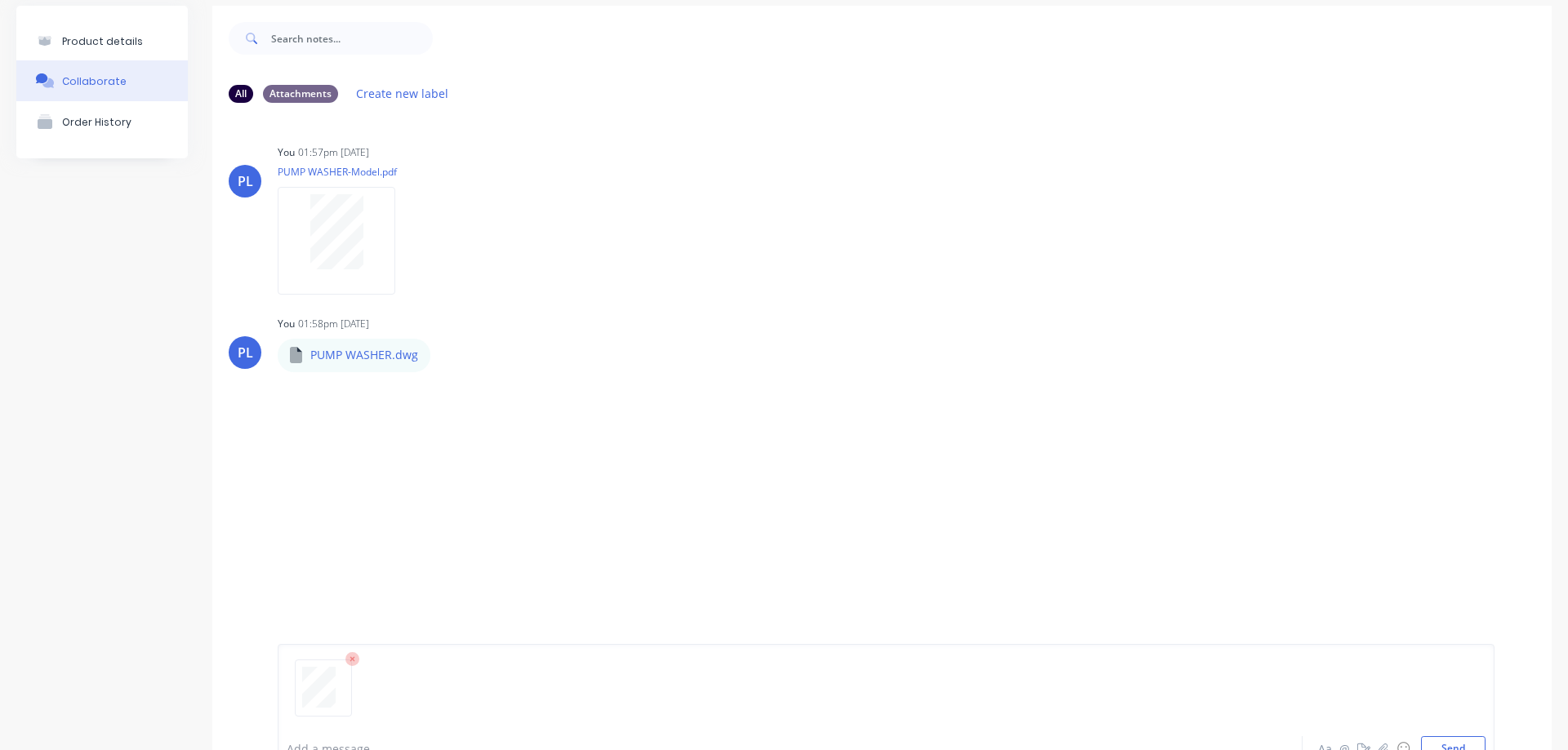
scroll to position [128, 0]
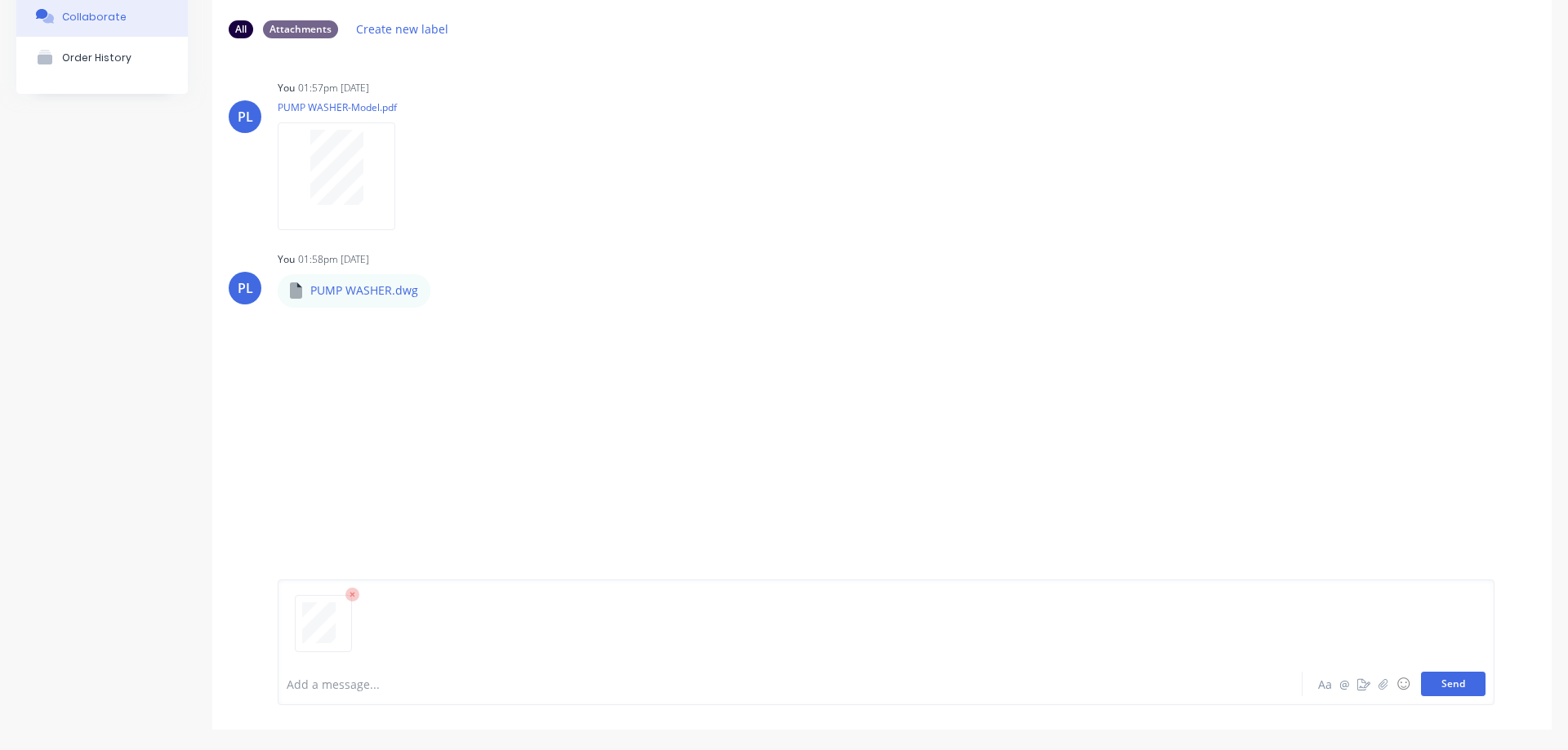
click at [1442, 682] on button "Send" at bounding box center [1452, 683] width 65 height 24
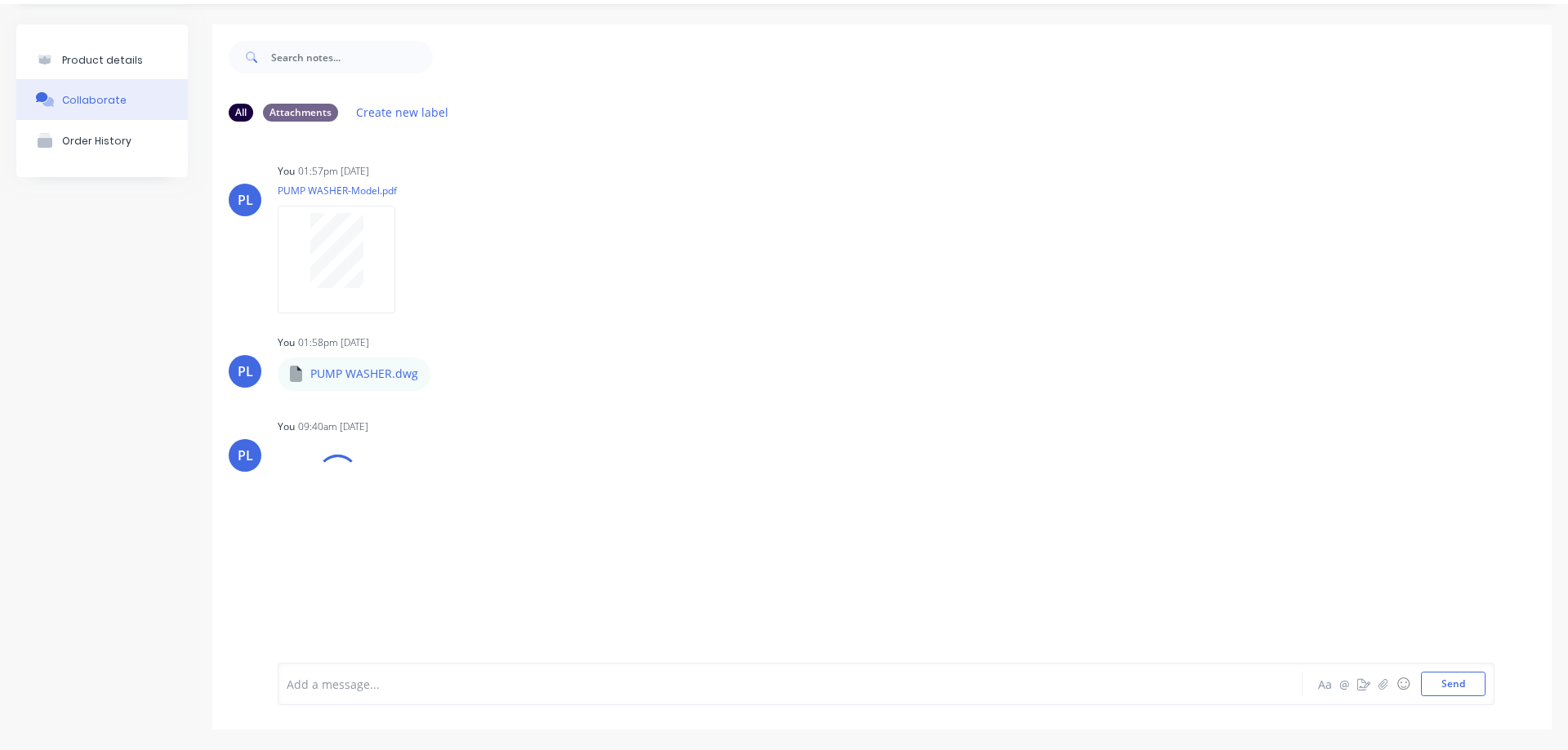
scroll to position [44, 0]
drag, startPoint x: 78, startPoint y: 58, endPoint x: 120, endPoint y: 72, distance: 44.3
click at [78, 59] on div "Product details" at bounding box center [102, 60] width 81 height 13
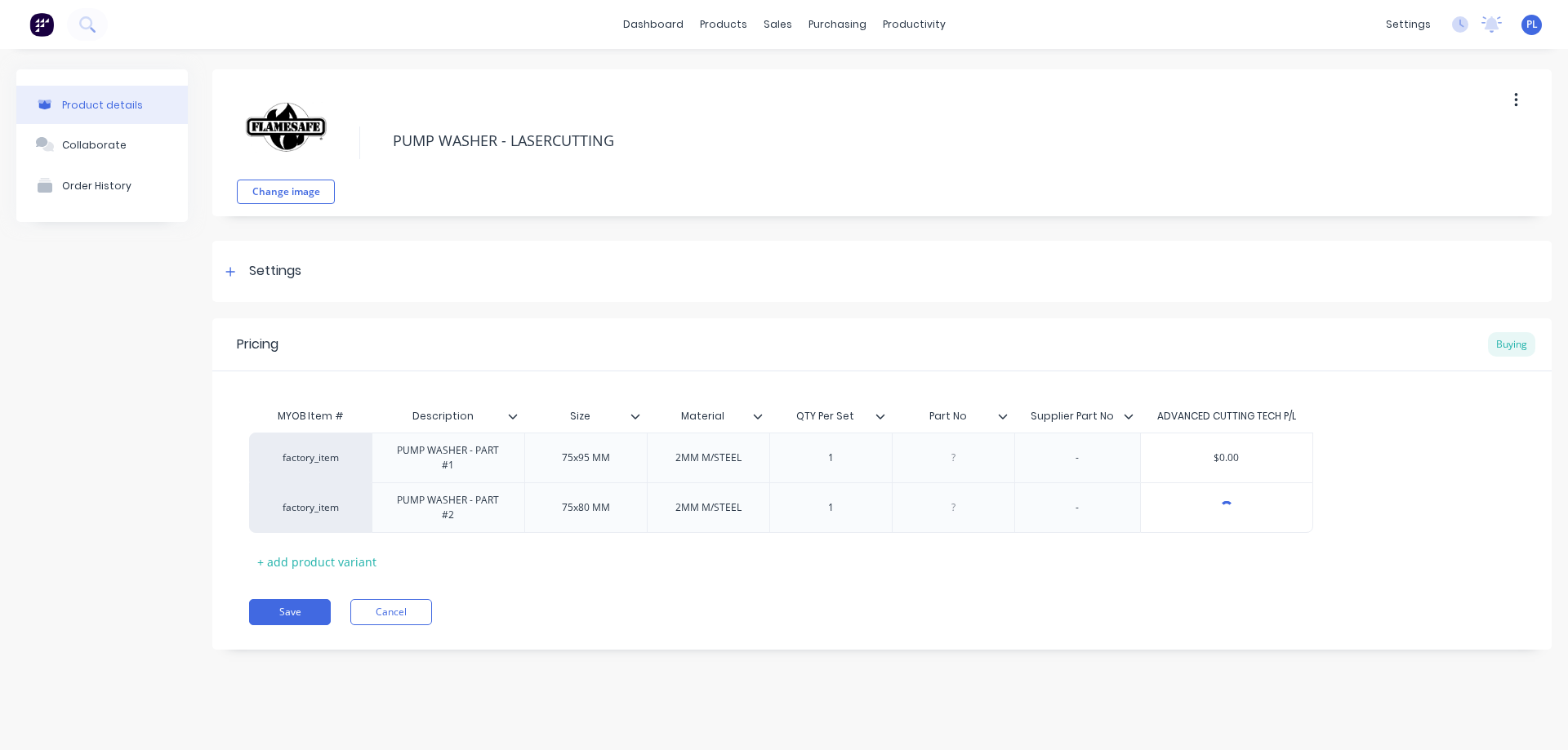
type textarea "x"
drag, startPoint x: 1079, startPoint y: 464, endPoint x: 1100, endPoint y: 462, distance: 21.1
click at [1080, 464] on div "-" at bounding box center [1076, 457] width 81 height 21
type textarea "x"
click at [1090, 509] on div "-" at bounding box center [1076, 507] width 81 height 21
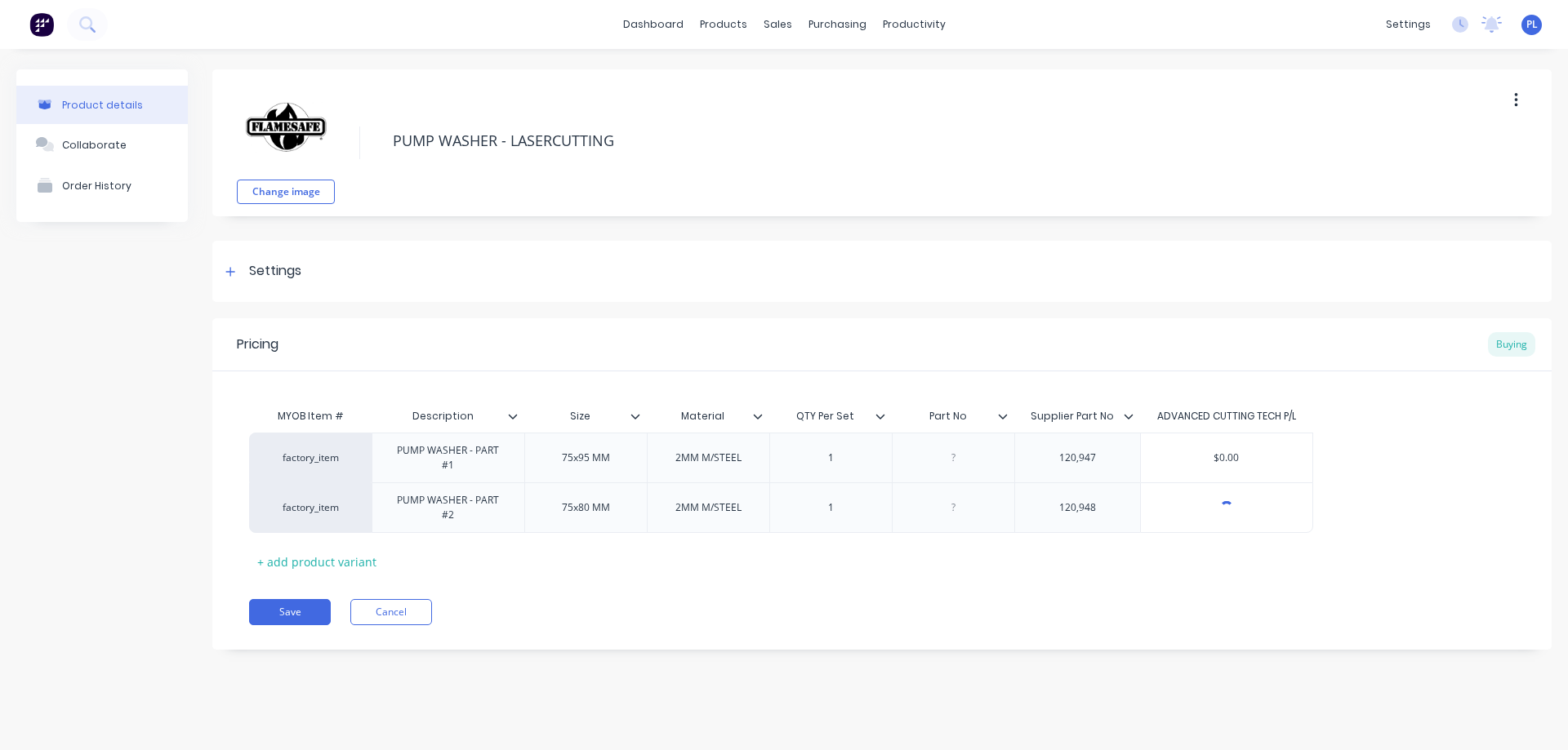
click at [971, 615] on div "Save Cancel" at bounding box center [900, 612] width 1302 height 26
click at [273, 612] on button "Save" at bounding box center [290, 612] width 81 height 26
type textarea "x"
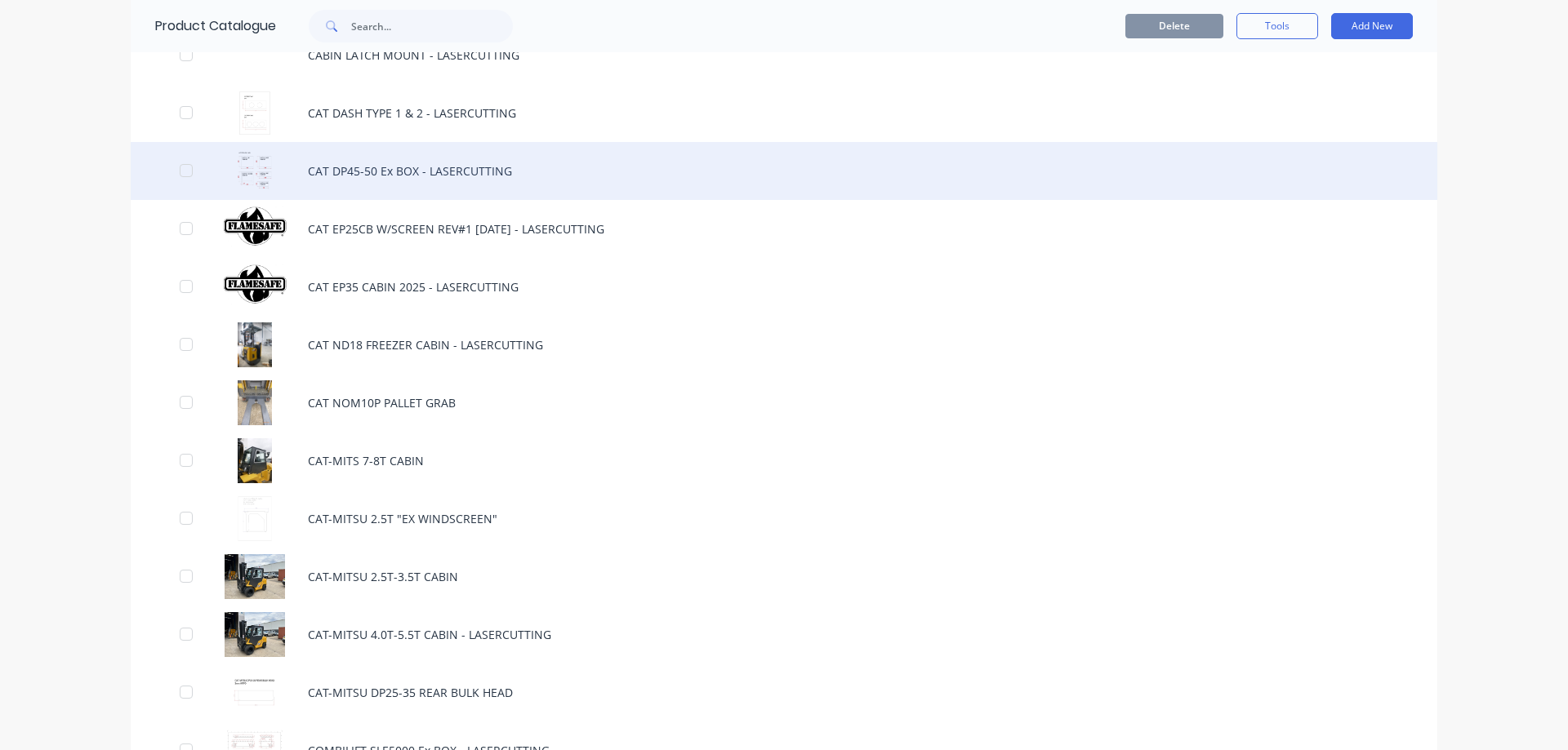
scroll to position [2774, 0]
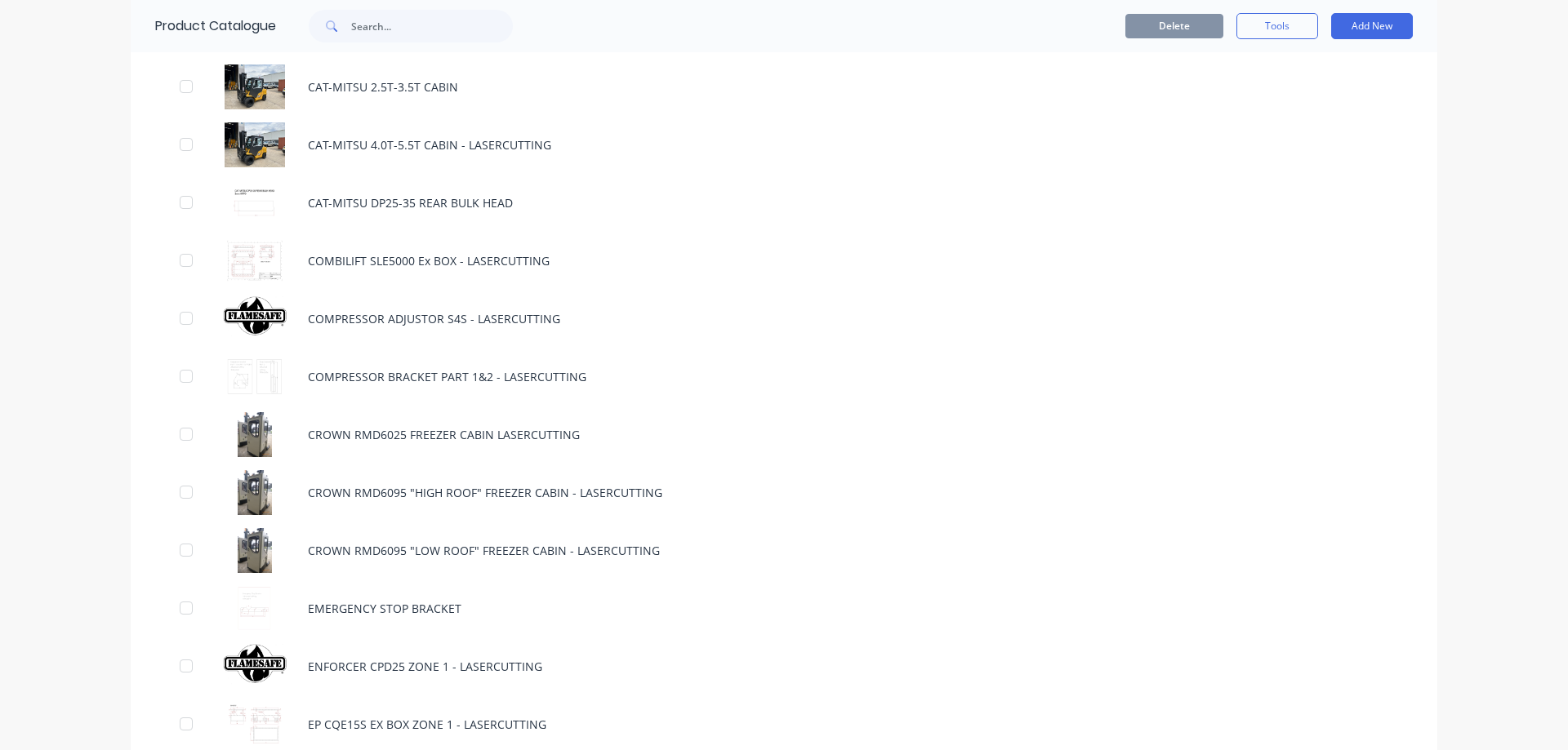
click at [81, 301] on div "dashboard products sales purchasing productivity dashboard products Product Cat…" at bounding box center [784, 375] width 1568 height 750
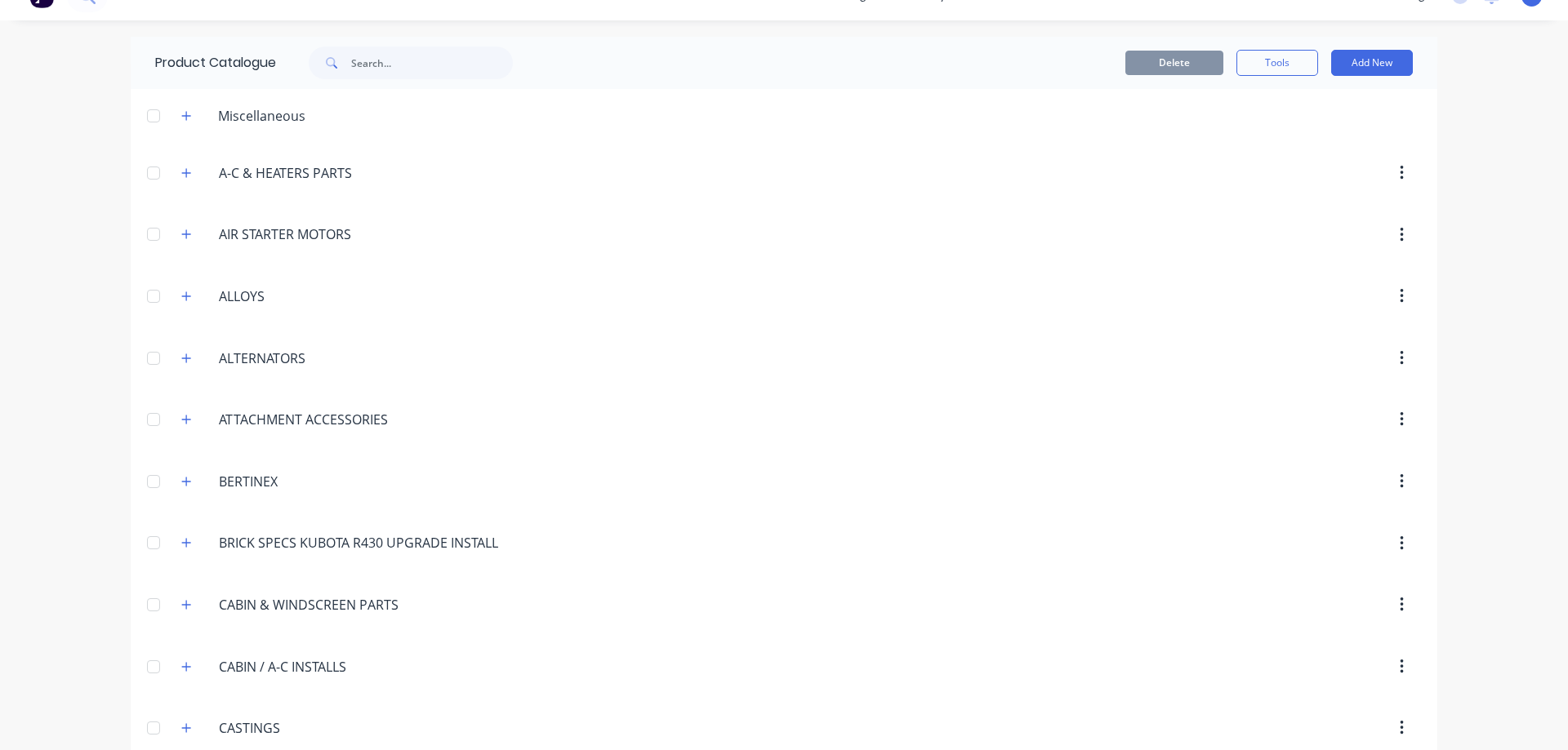
scroll to position [0, 0]
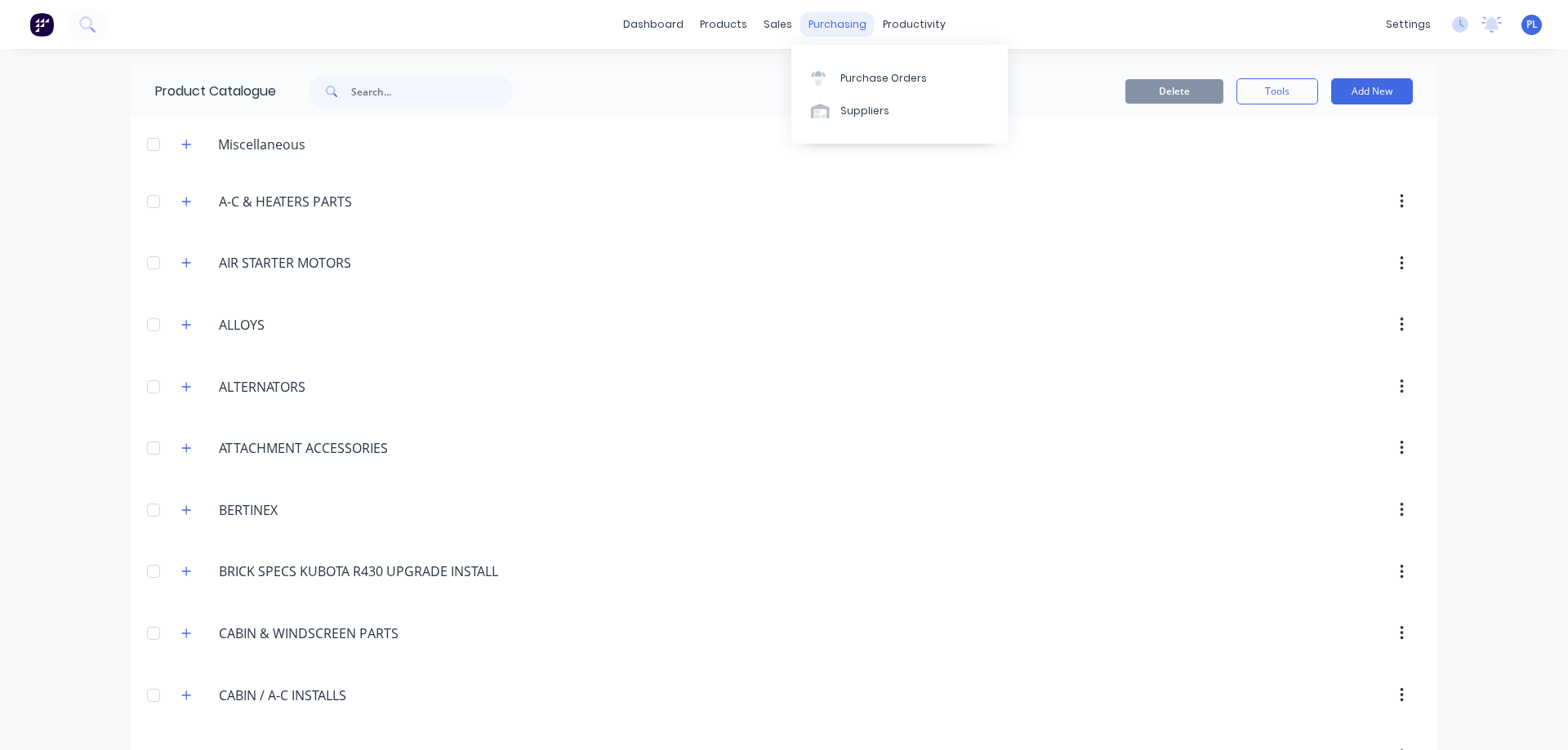
click at [812, 27] on div "purchasing" at bounding box center [837, 24] width 75 height 24
click at [843, 111] on div "Suppliers" at bounding box center [865, 112] width 49 height 15
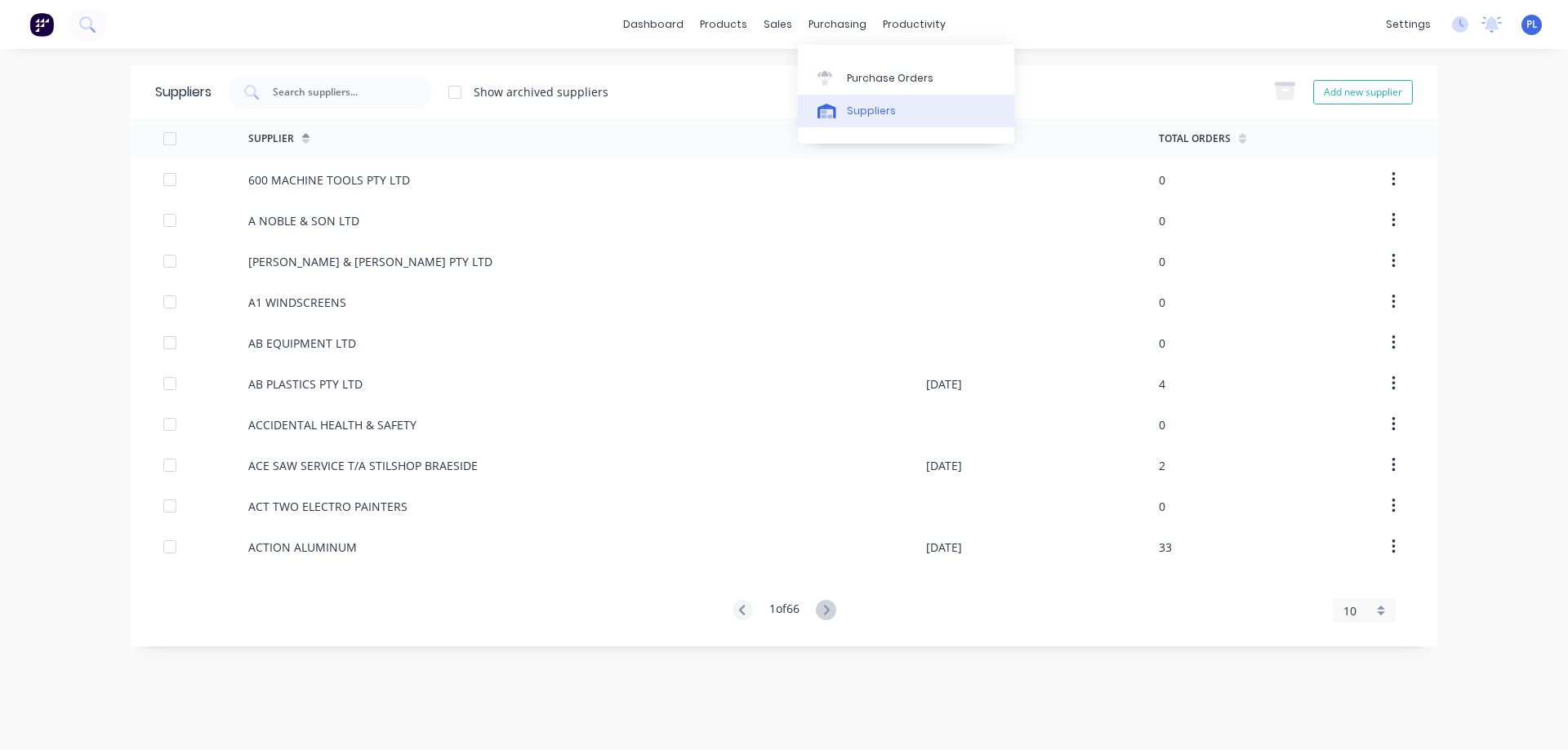
click at [851, 115] on div "Suppliers" at bounding box center [871, 112] width 49 height 15
click at [281, 87] on input "text" at bounding box center [338, 91] width 135 height 16
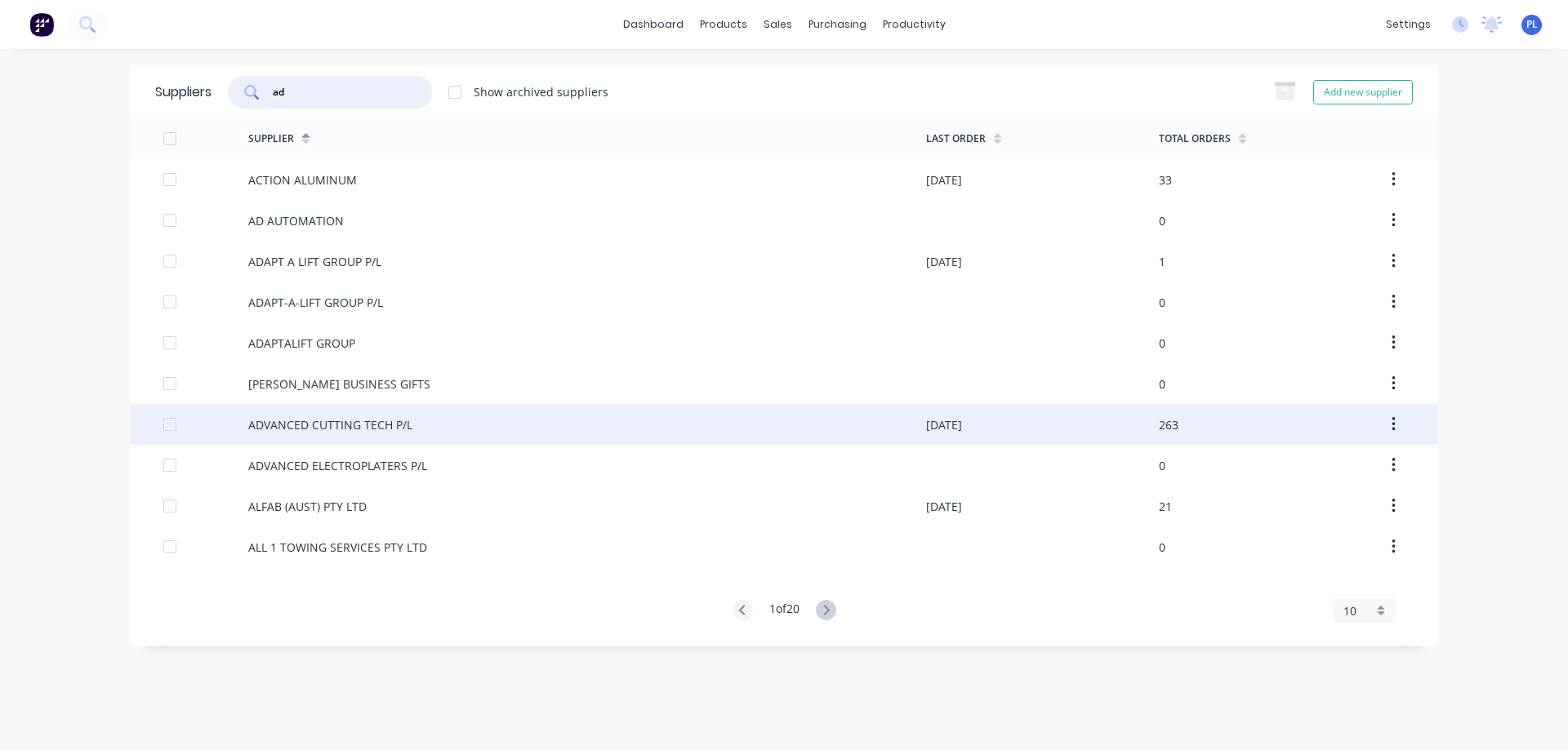
type input "ad"
click at [447, 422] on div "ADVANCED CUTTING TECH P/L" at bounding box center [587, 424] width 677 height 41
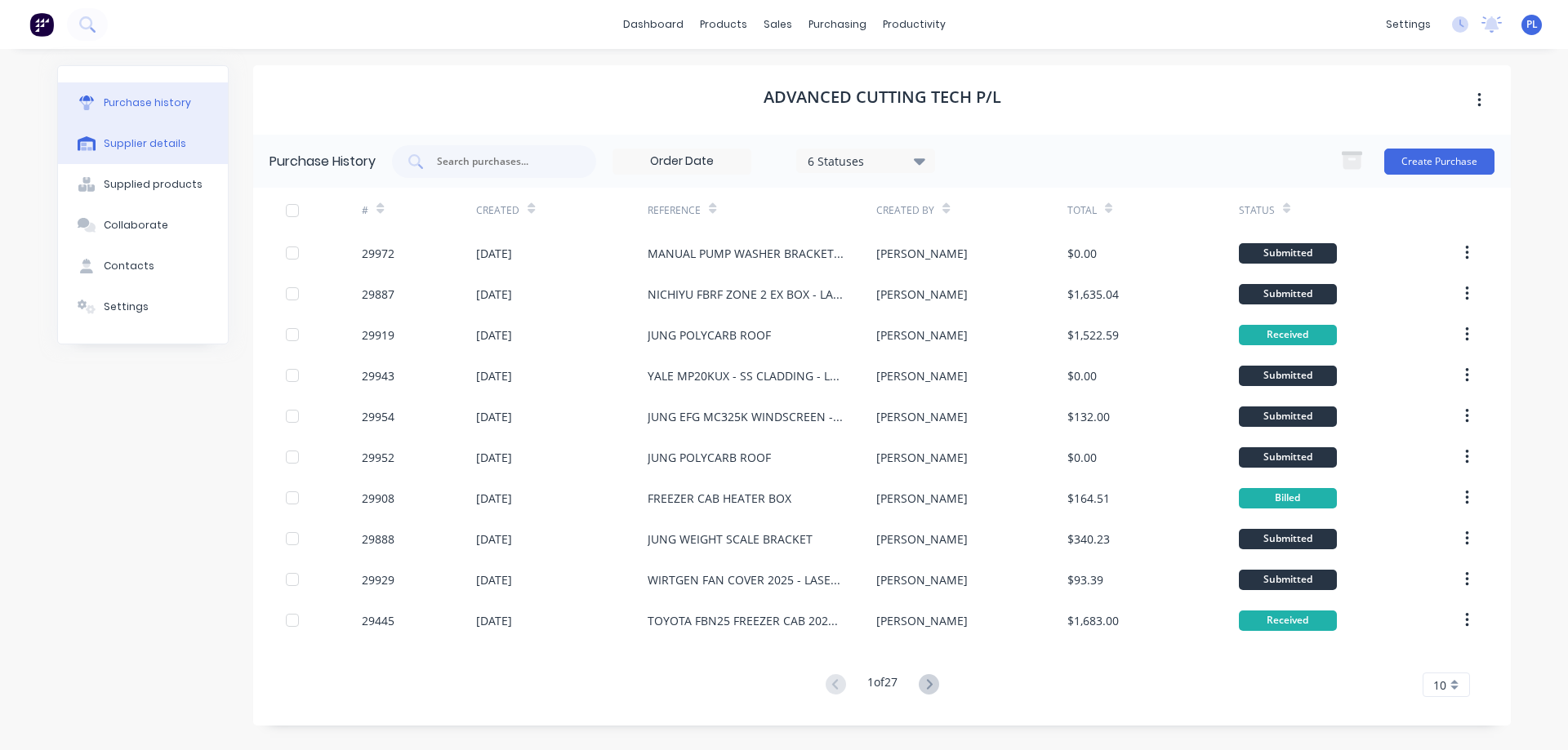
click at [143, 144] on div "Supplier details" at bounding box center [145, 143] width 82 height 15
select select "AU"
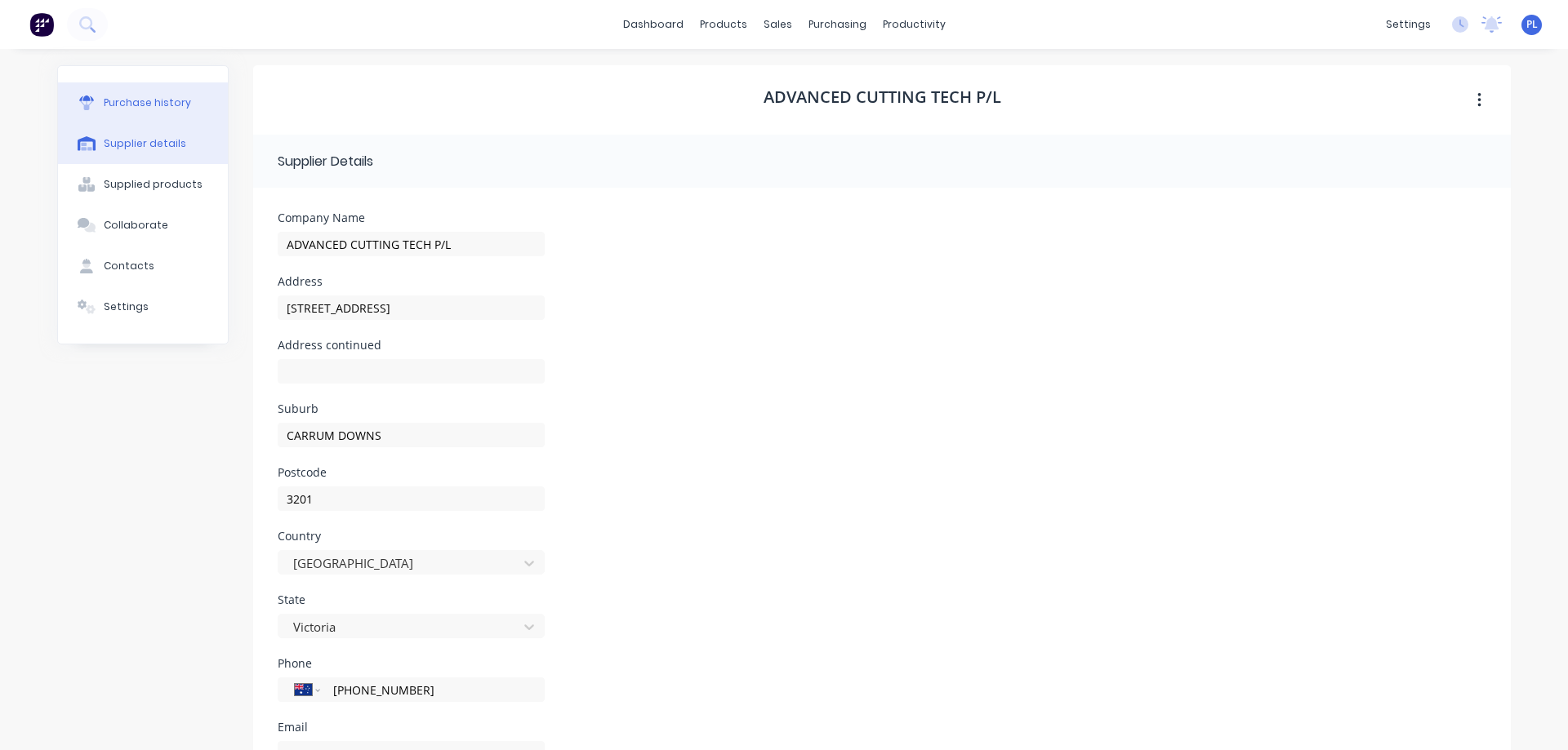
click at [138, 100] on div "Purchase history" at bounding box center [148, 103] width 87 height 15
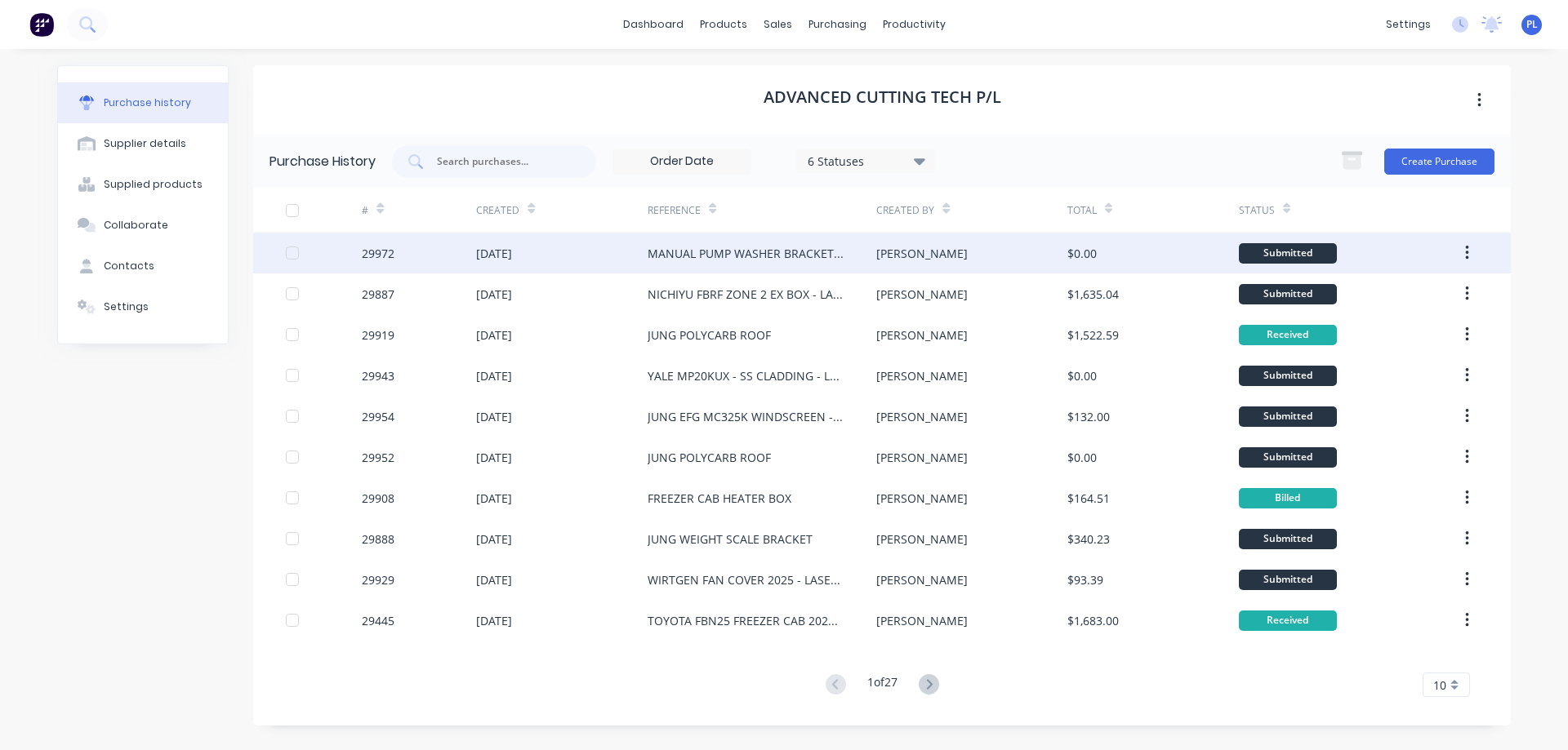
click at [677, 260] on div "MANUAL PUMP WASHER BRACKETS X 10" at bounding box center [745, 253] width 196 height 17
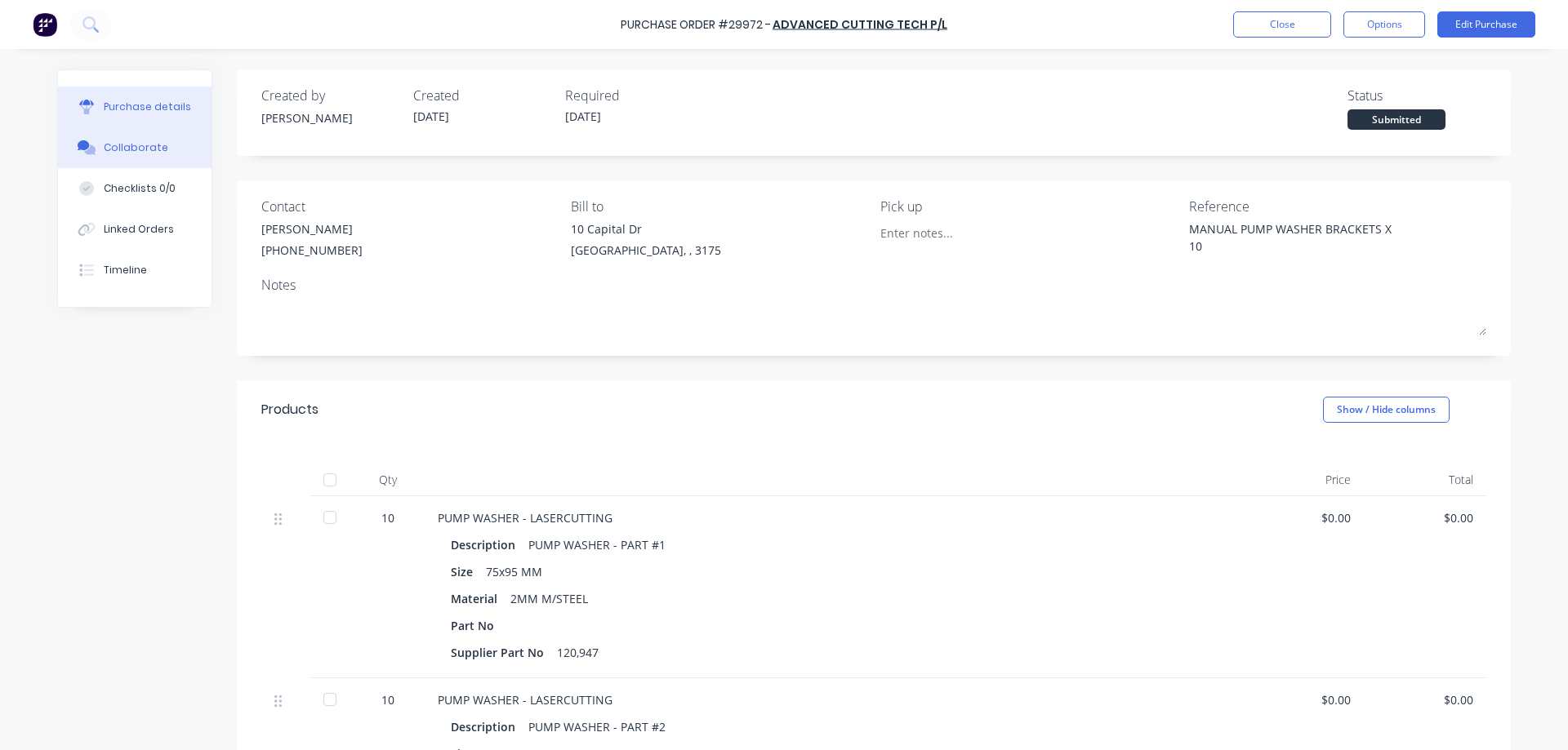
click at [115, 150] on div "Collaborate" at bounding box center [136, 148] width 65 height 15
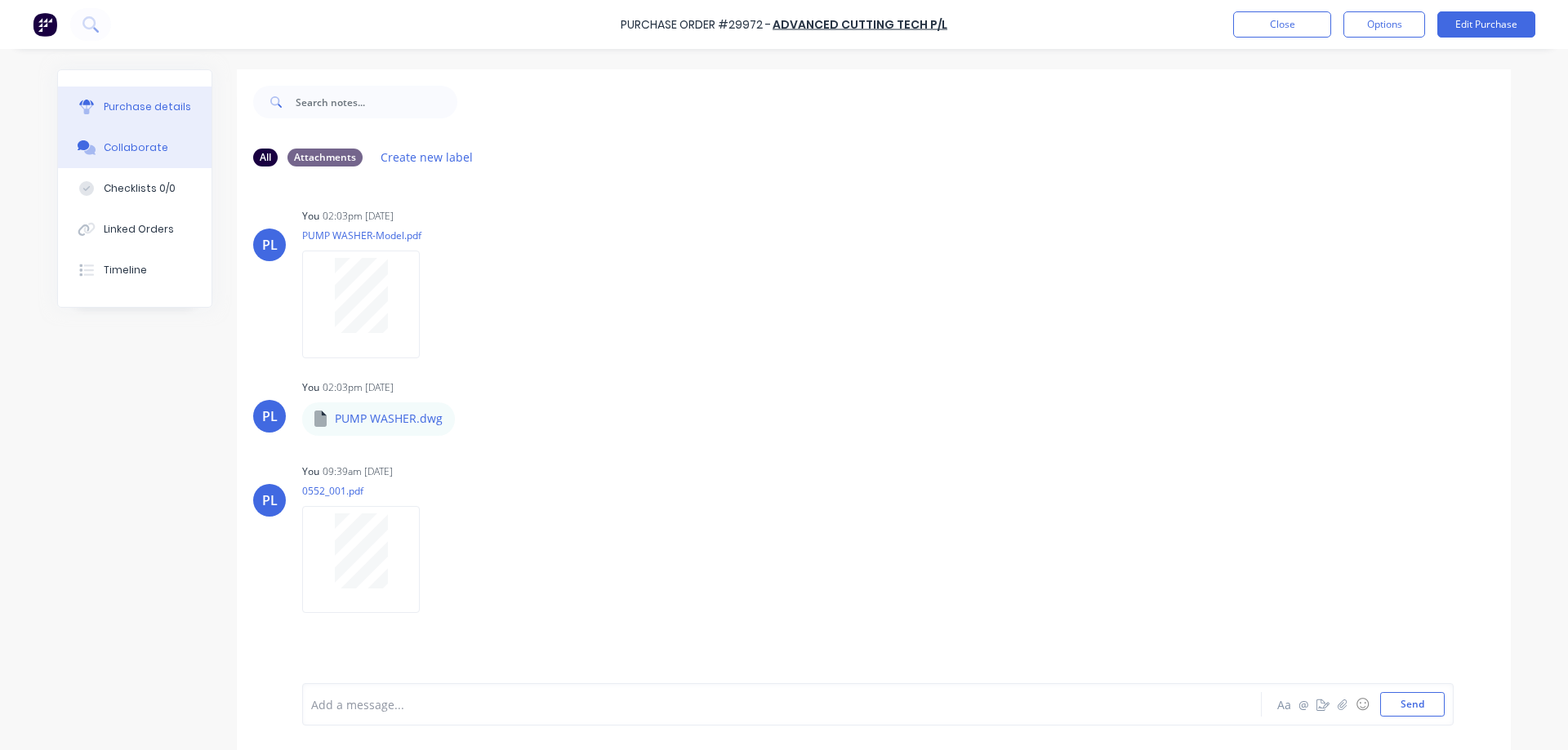
click at [133, 113] on div "Purchase details" at bounding box center [148, 107] width 87 height 15
type textarea "x"
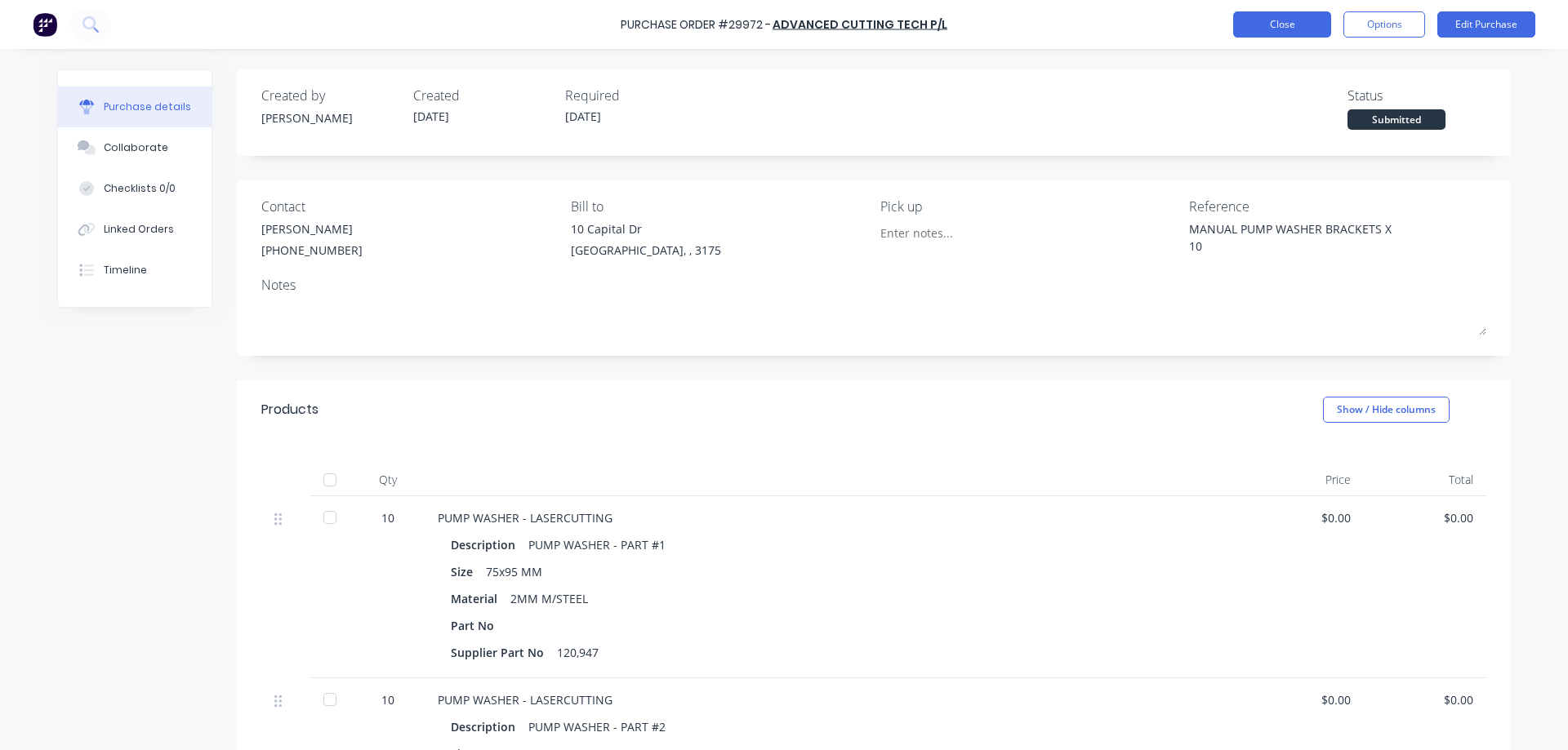
click at [1281, 23] on button "Close" at bounding box center [1282, 24] width 98 height 26
